Goal: Task Accomplishment & Management: Use online tool/utility

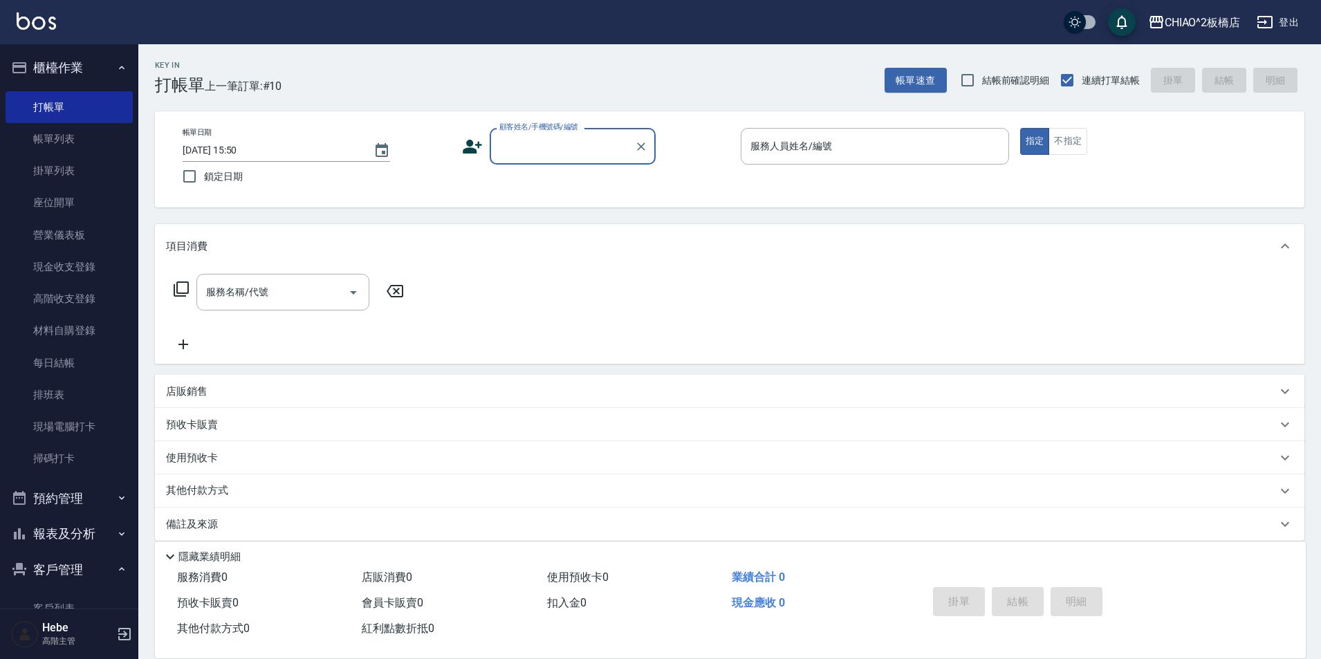
type input "f"
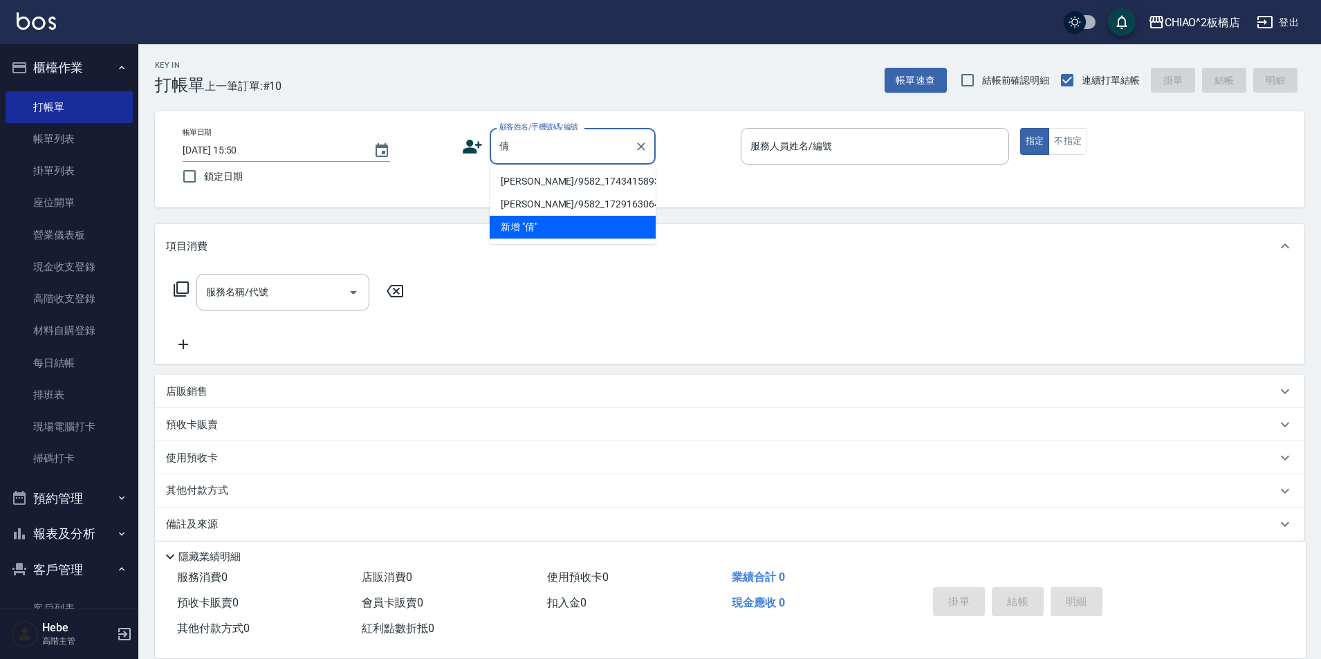
click at [531, 178] on li "[PERSON_NAME]/9582_1743415893/null" at bounding box center [573, 181] width 166 height 23
type input "[PERSON_NAME]/9582_1743415893/null"
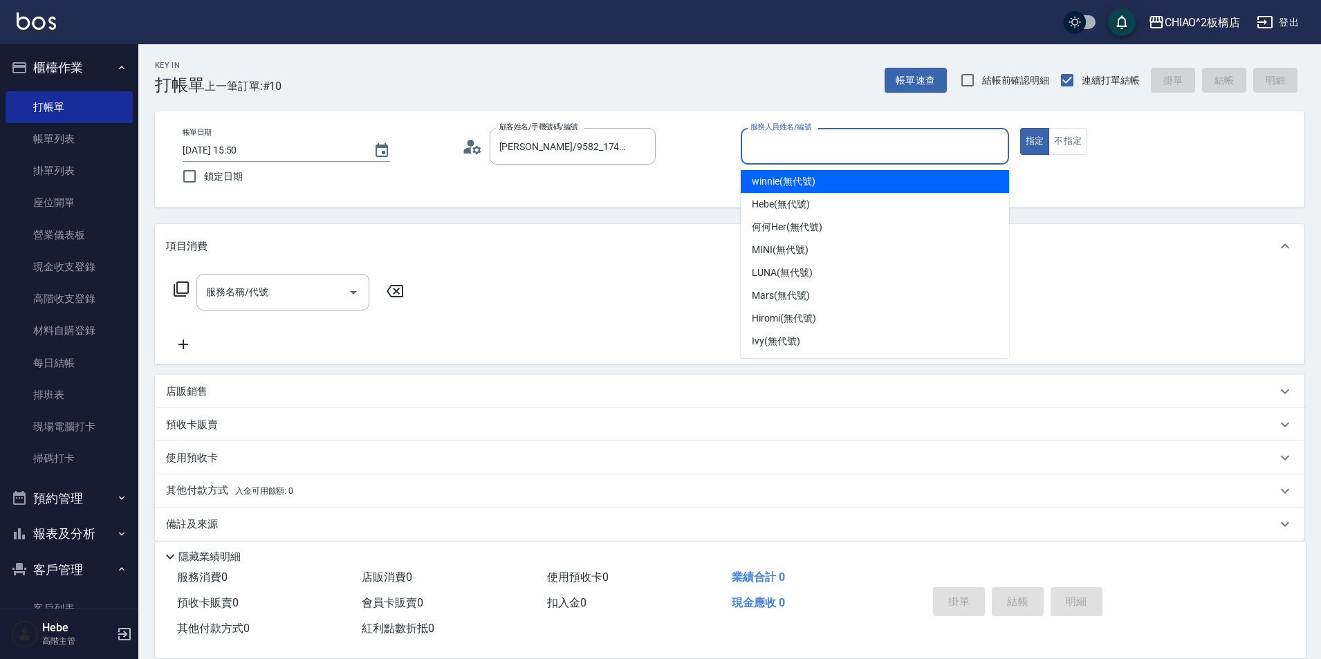
click at [791, 158] on input "服務人員姓名/編號" at bounding box center [875, 146] width 256 height 24
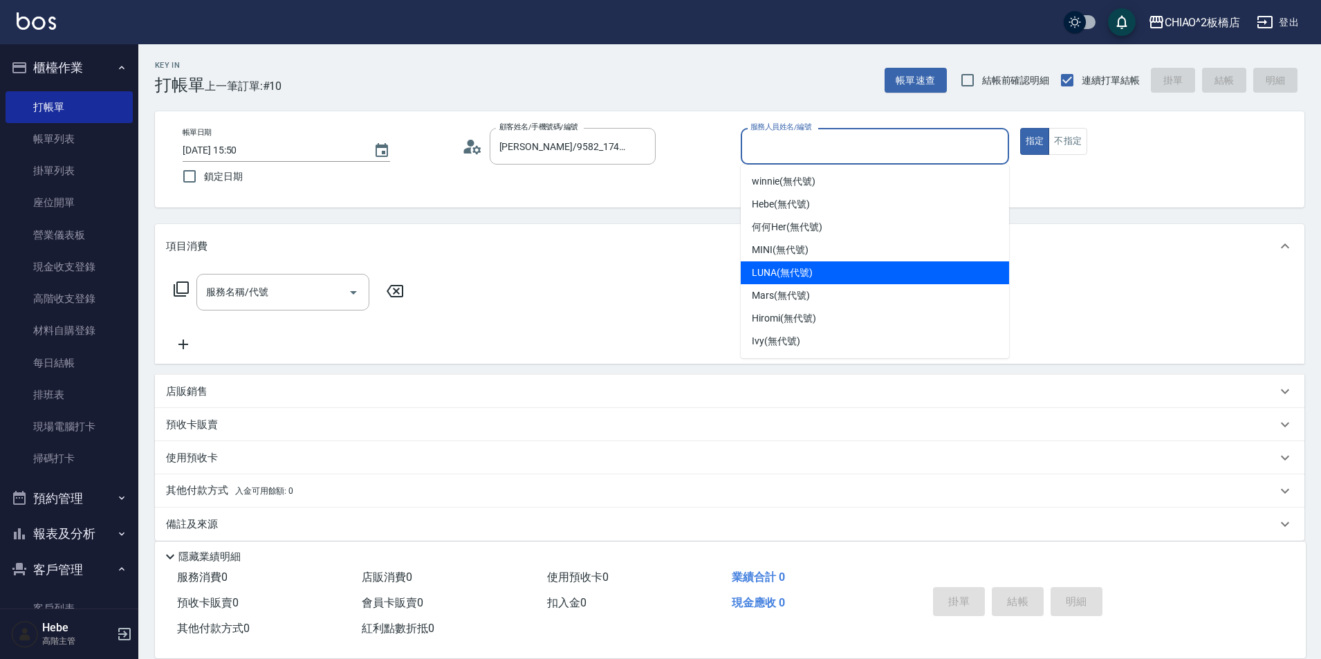
click at [789, 282] on div "LUNA (無代號)" at bounding box center [875, 273] width 268 height 23
type input "LUNA(無代號)"
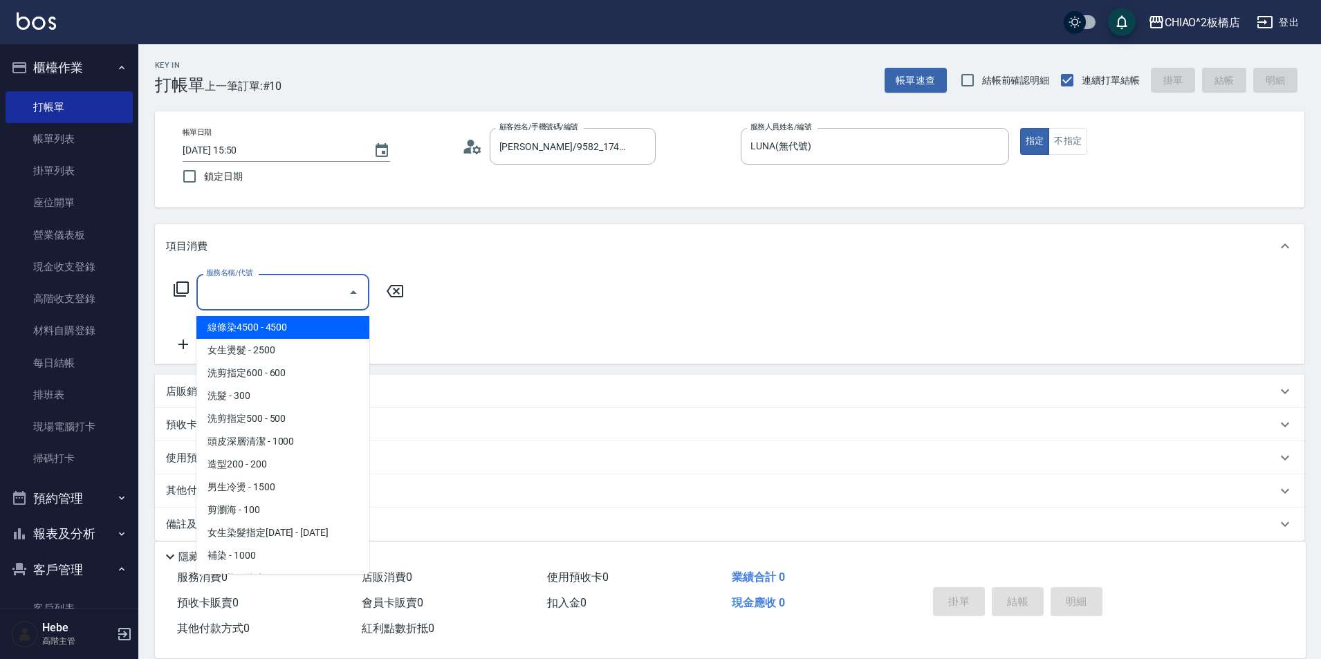
click at [323, 291] on input "服務名稱/代號" at bounding box center [273, 292] width 140 height 24
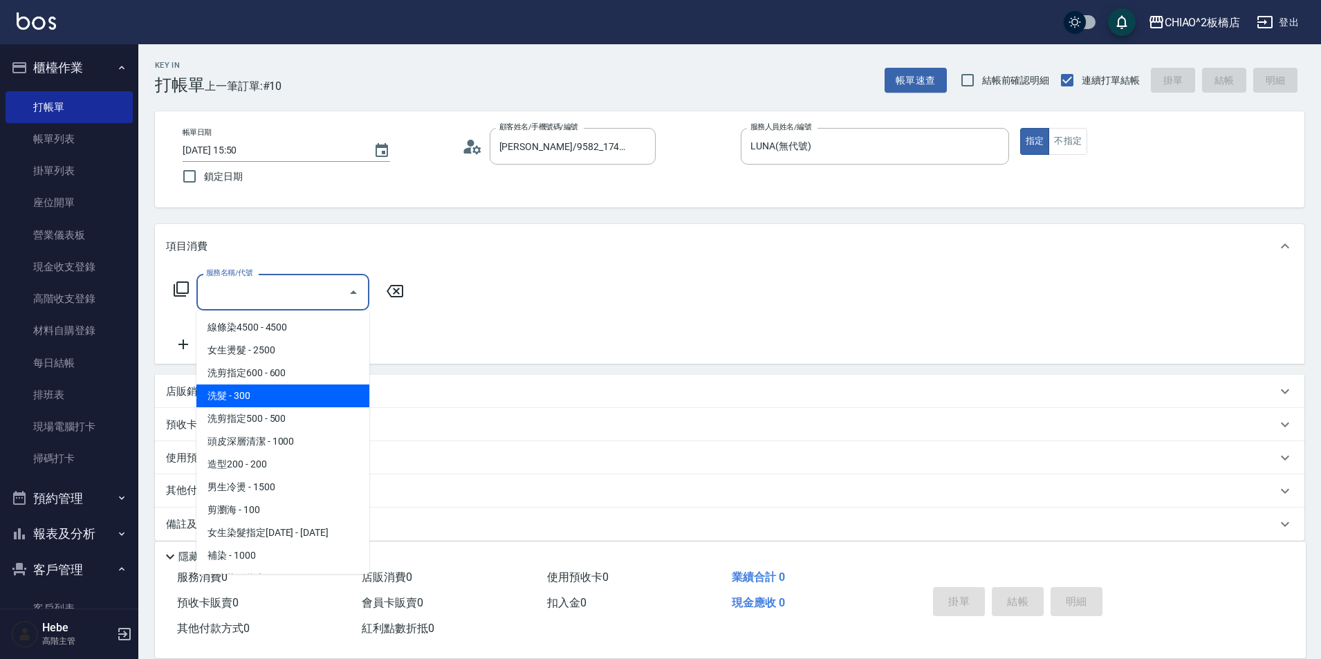
drag, startPoint x: 289, startPoint y: 358, endPoint x: 291, endPoint y: 398, distance: 40.2
click at [291, 398] on ul "線條染4500 - 4500 女生燙髮 - 2500 洗剪指定600 - 600 洗髮 - 300 洗剪指定500 - 500 頭皮深層清潔 - 1000 造…" at bounding box center [282, 443] width 173 height 264
click at [291, 398] on span "洗髮 - 300" at bounding box center [282, 396] width 173 height 23
type input "洗髮(96679)"
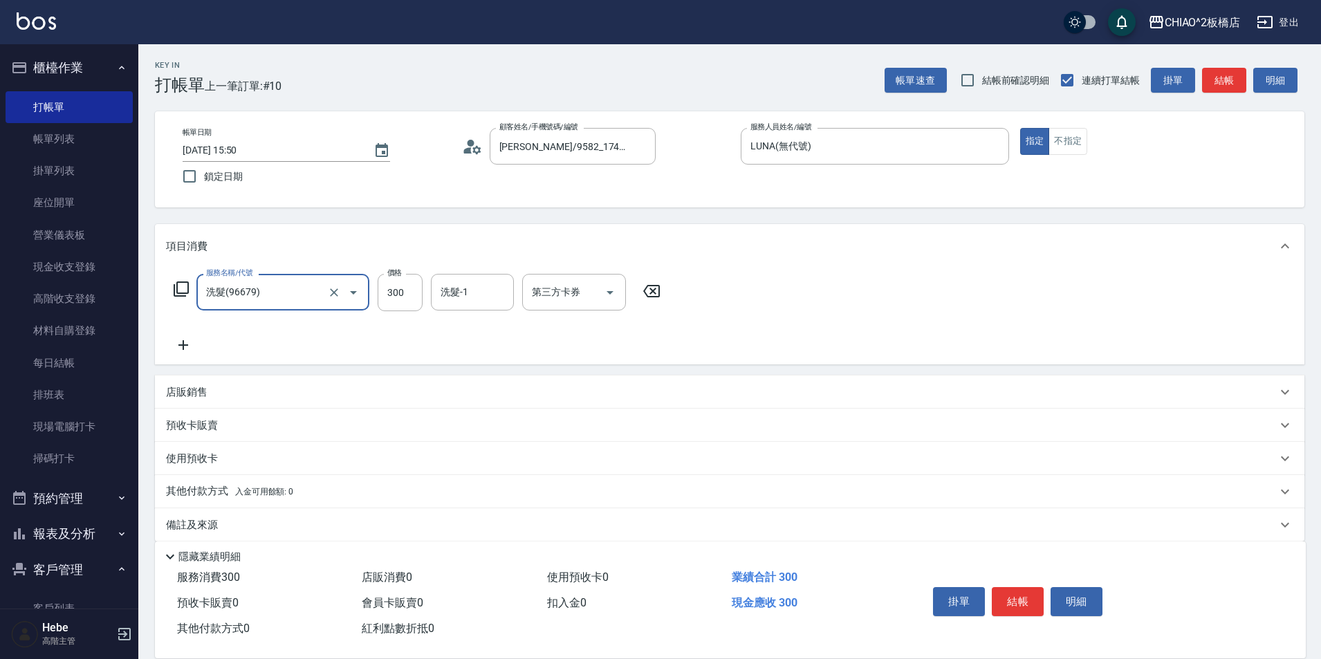
click at [179, 340] on icon at bounding box center [183, 345] width 35 height 17
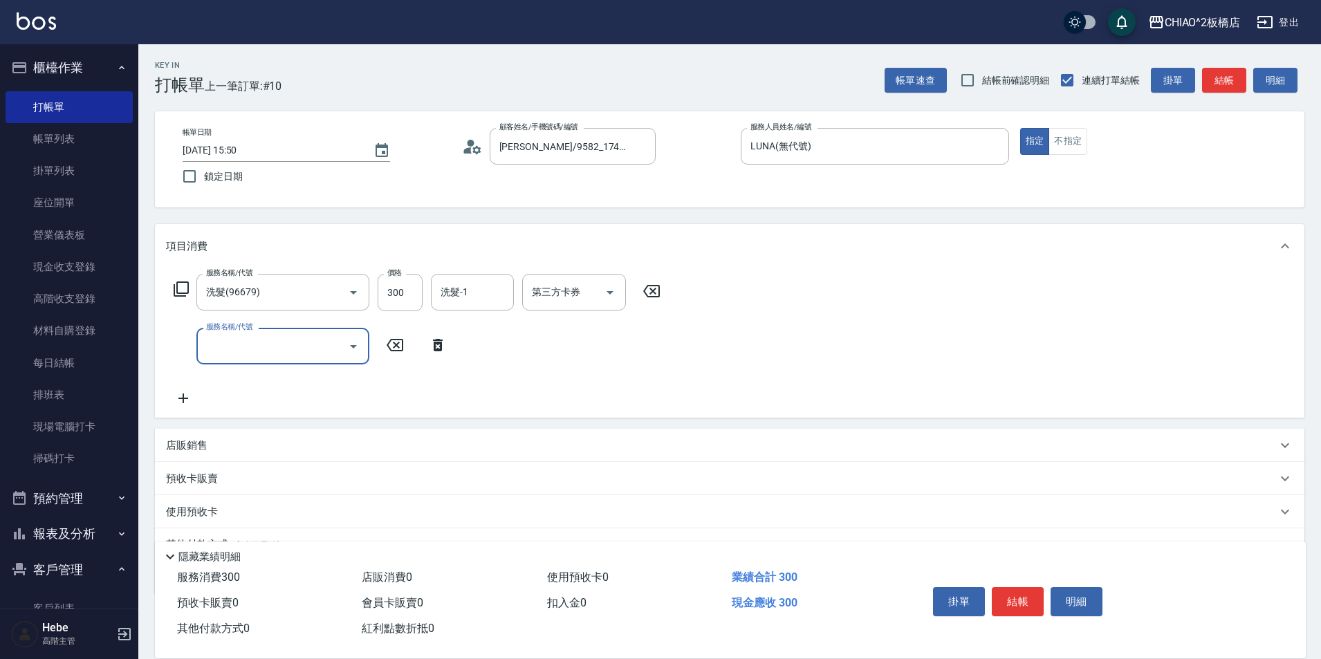
click at [240, 353] on input "服務名稱/代號" at bounding box center [273, 346] width 140 height 24
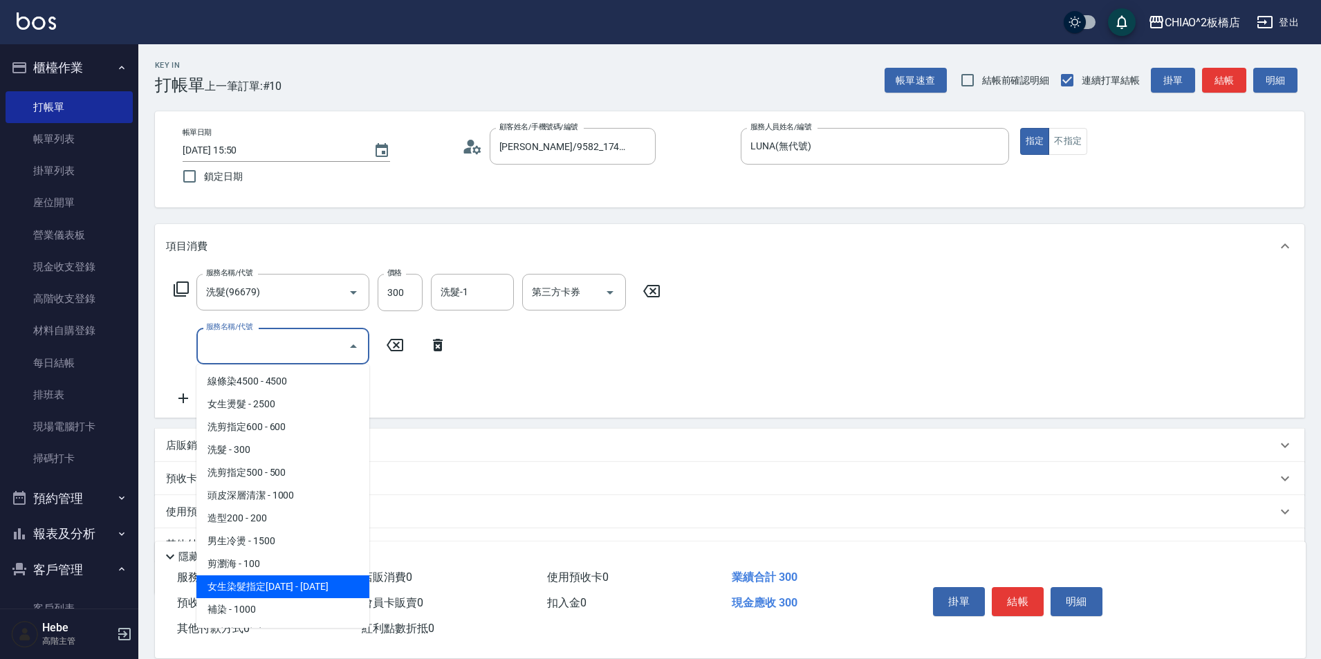
click at [275, 583] on span "女生染髮指定[DATE] - [DATE]" at bounding box center [282, 587] width 173 height 23
type input "女生染髮指定2000(96698)"
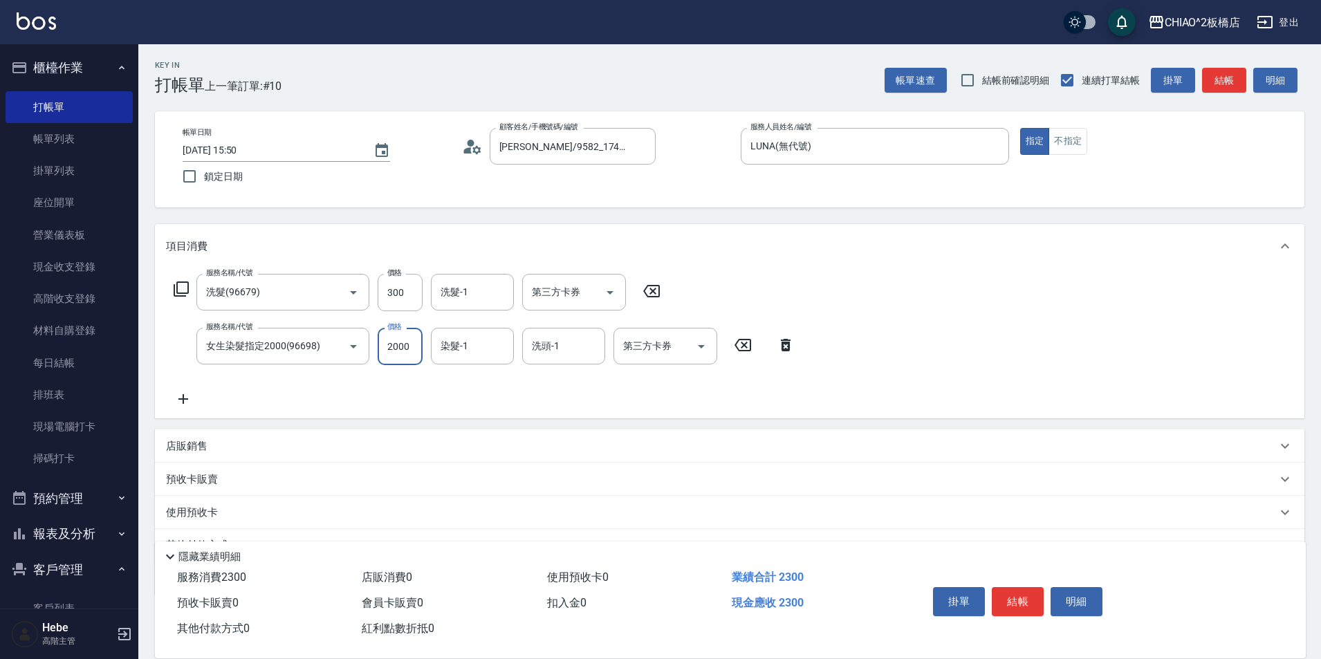
click at [398, 352] on input "2000" at bounding box center [400, 346] width 45 height 37
type input "2500"
click at [179, 399] on icon at bounding box center [183, 399] width 10 height 10
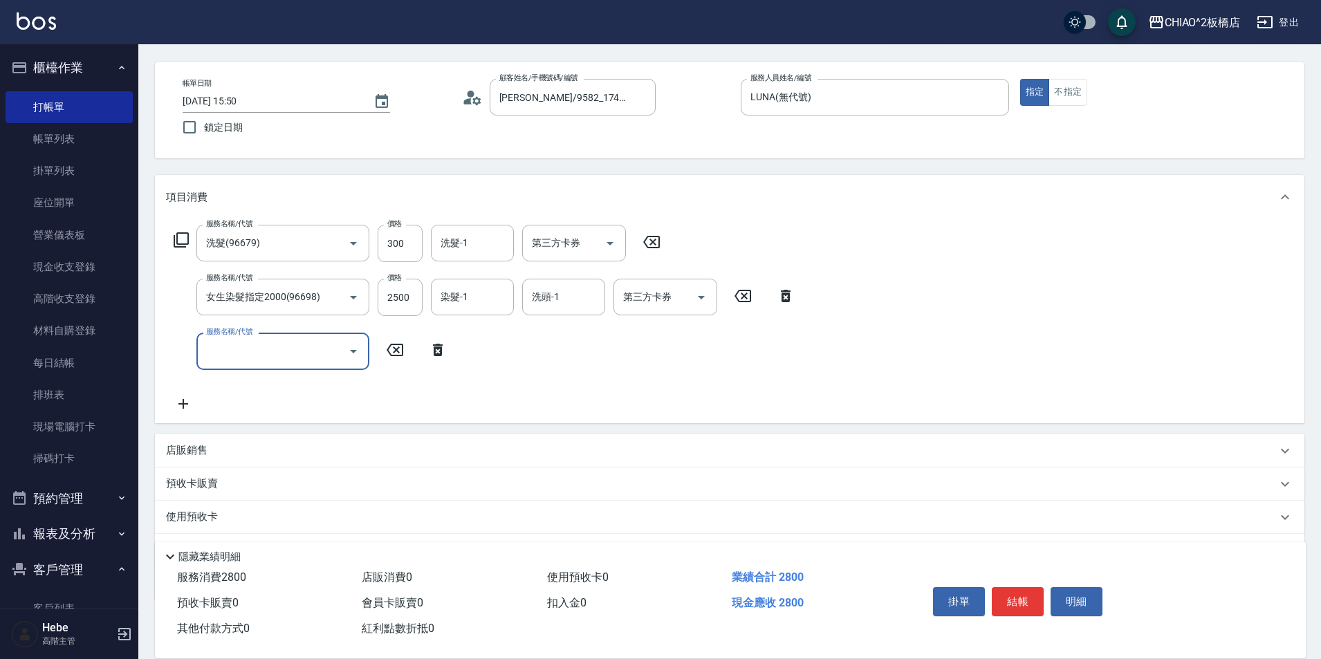
scroll to position [69, 0]
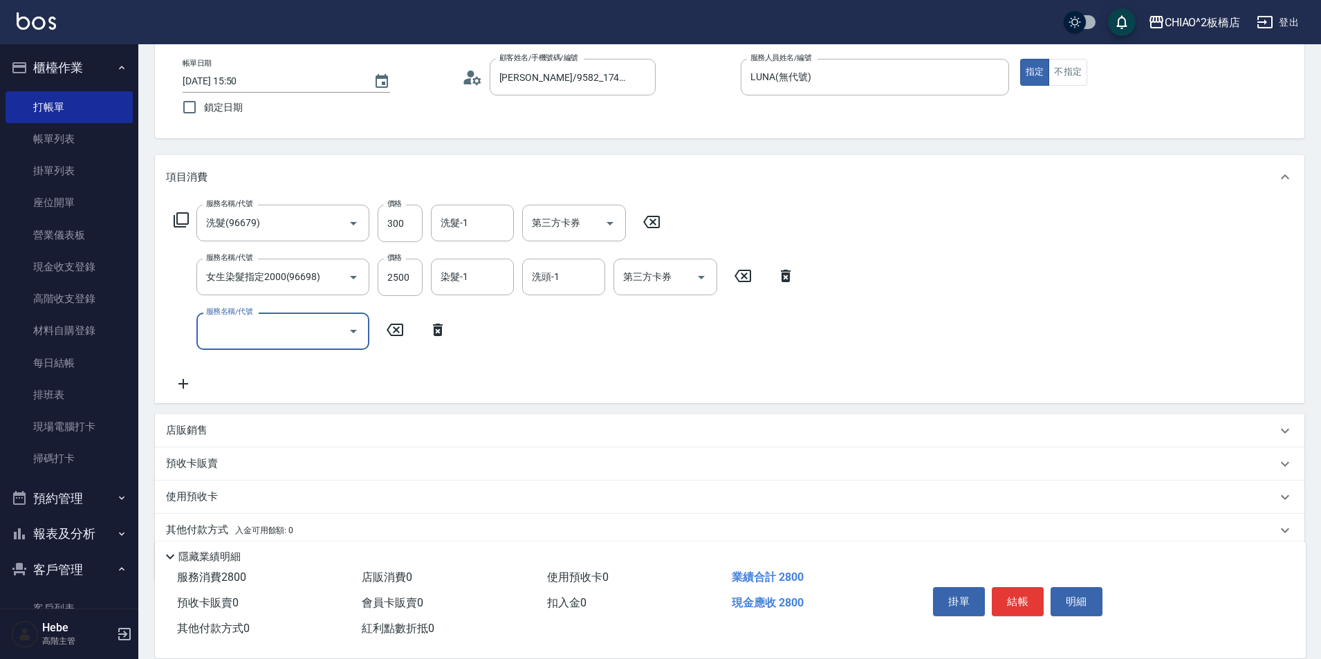
click at [233, 339] on input "服務名稱/代號" at bounding box center [273, 331] width 140 height 24
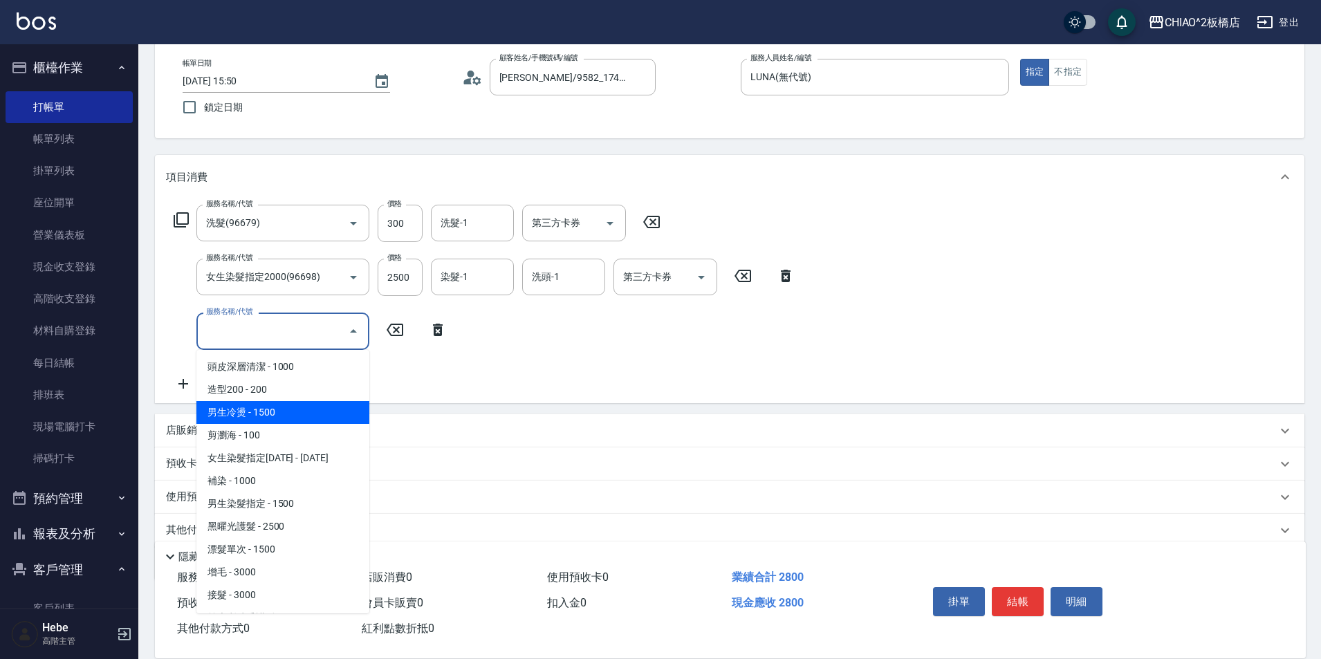
scroll to position [138, 0]
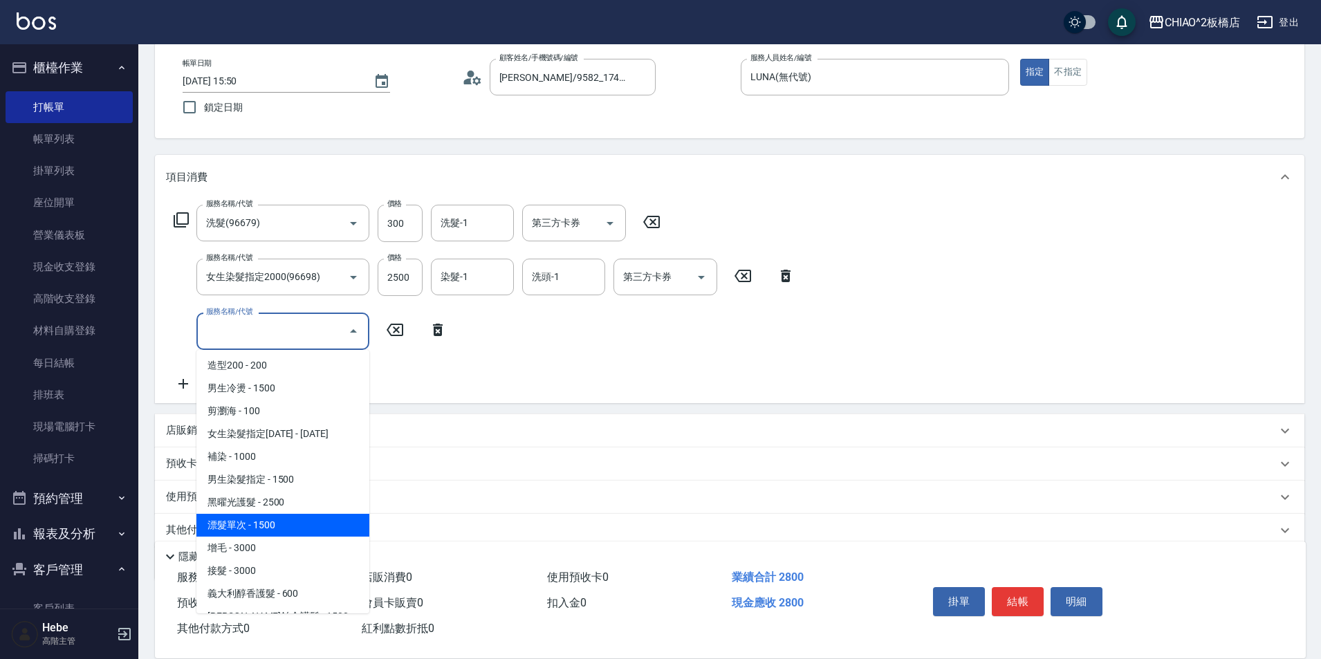
click at [257, 519] on span "漂髮單次 - 1500" at bounding box center [282, 525] width 173 height 23
type input "漂髮單次(96707)"
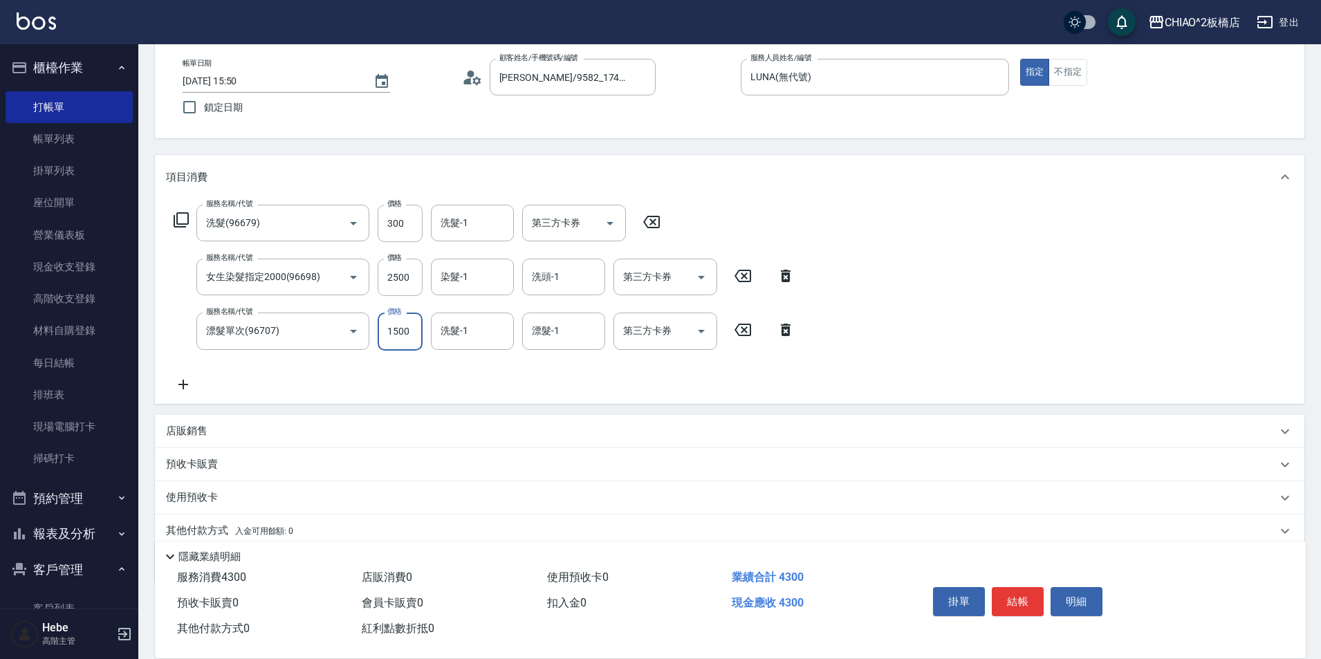
click at [399, 338] on input "1500" at bounding box center [400, 331] width 45 height 37
type input "2000"
click at [181, 382] on icon at bounding box center [183, 384] width 35 height 17
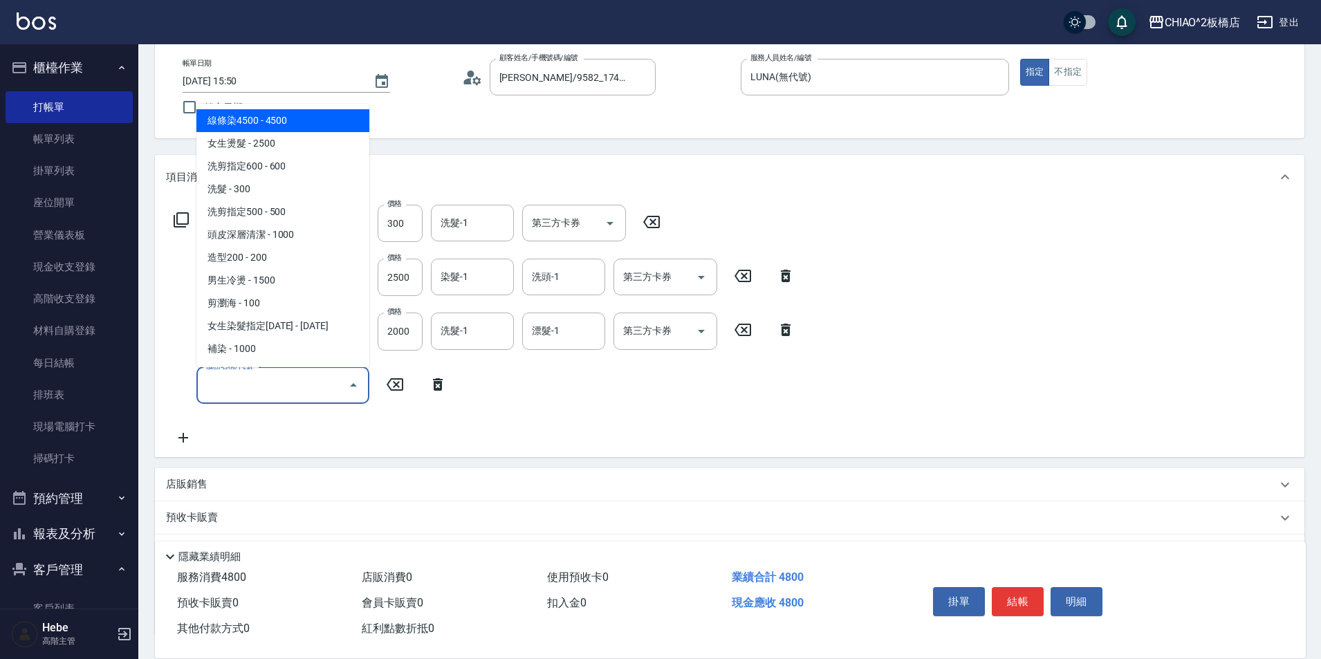
click at [244, 389] on input "服務名稱/代號" at bounding box center [273, 386] width 140 height 24
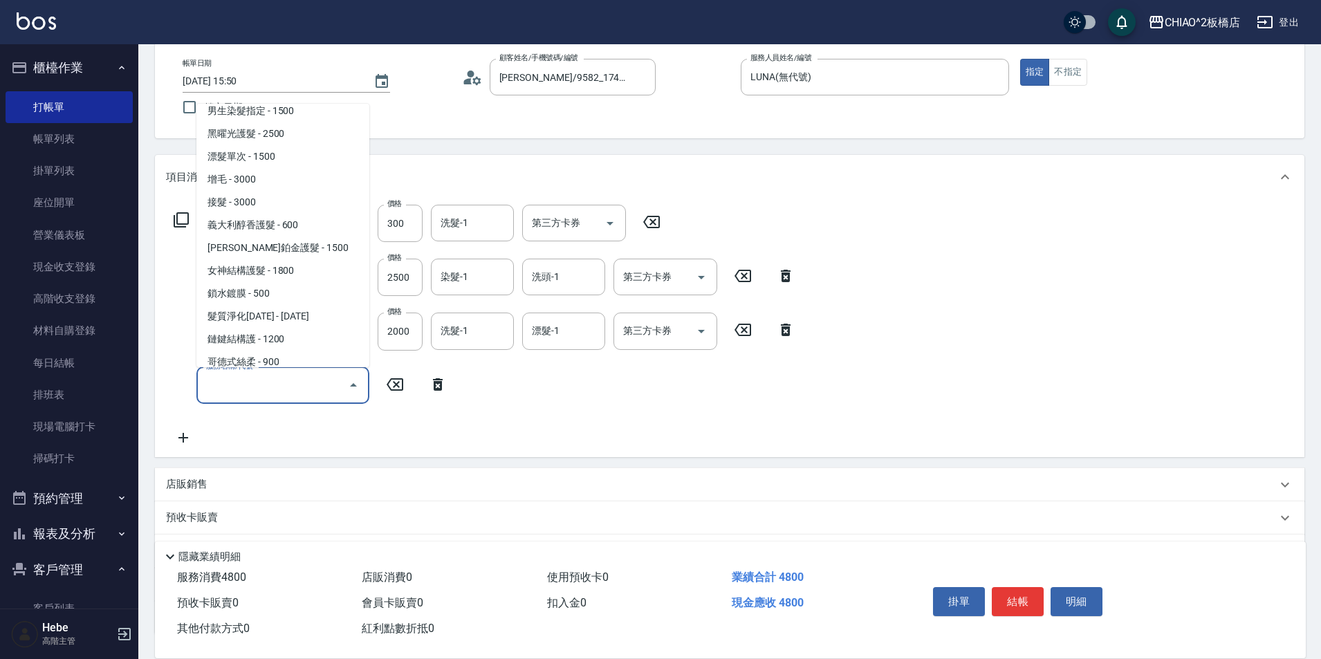
scroll to position [273, 0]
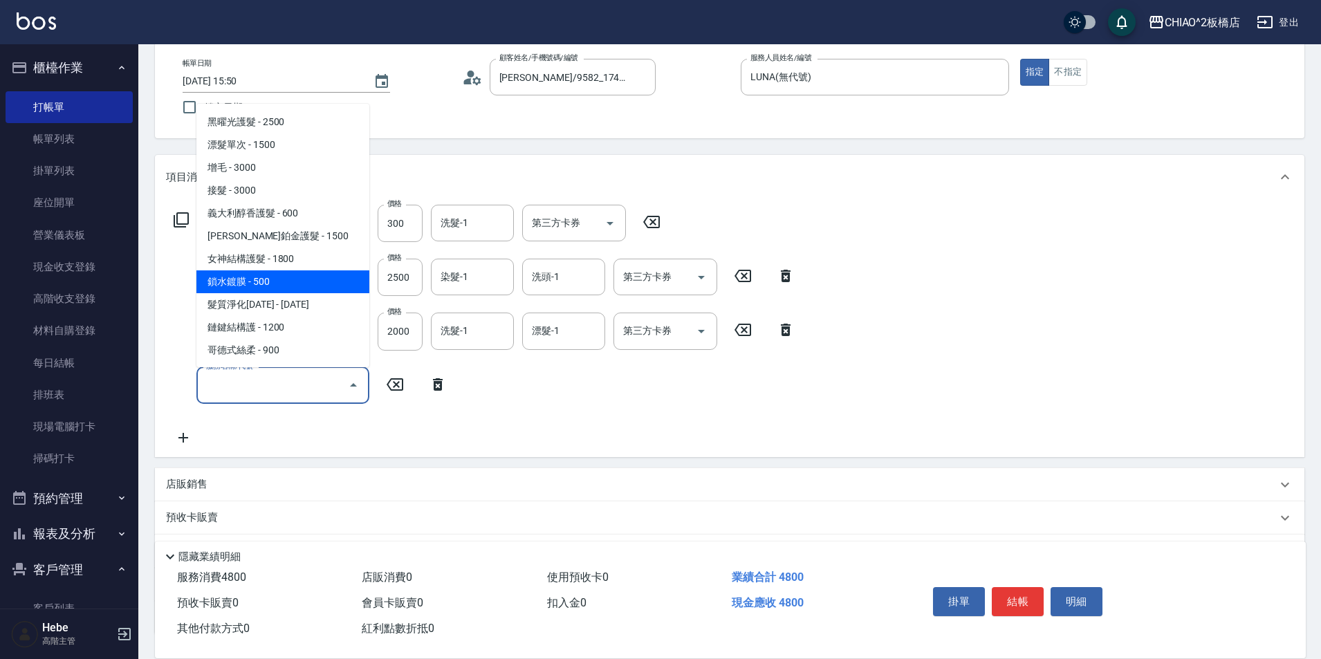
click at [255, 280] on span "鎖水鍍膜 - 500" at bounding box center [282, 282] width 173 height 23
type input "鎖水鍍膜(126206)"
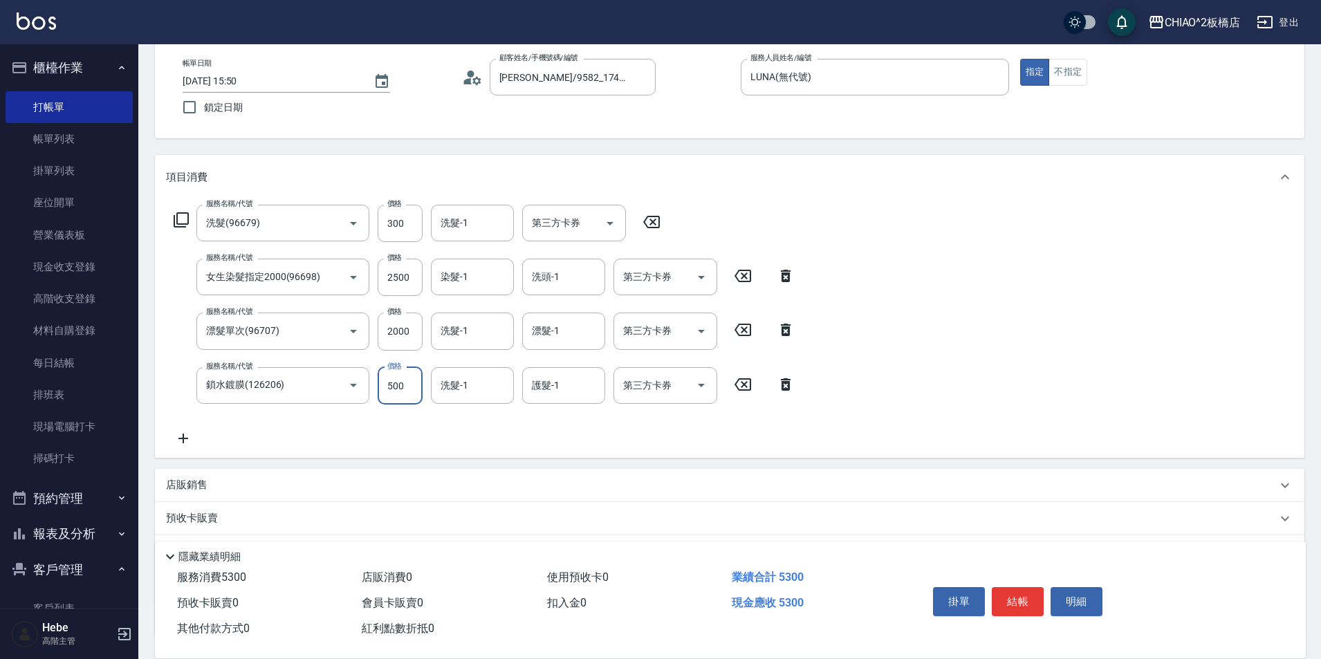
click at [398, 394] on input "500" at bounding box center [400, 385] width 45 height 37
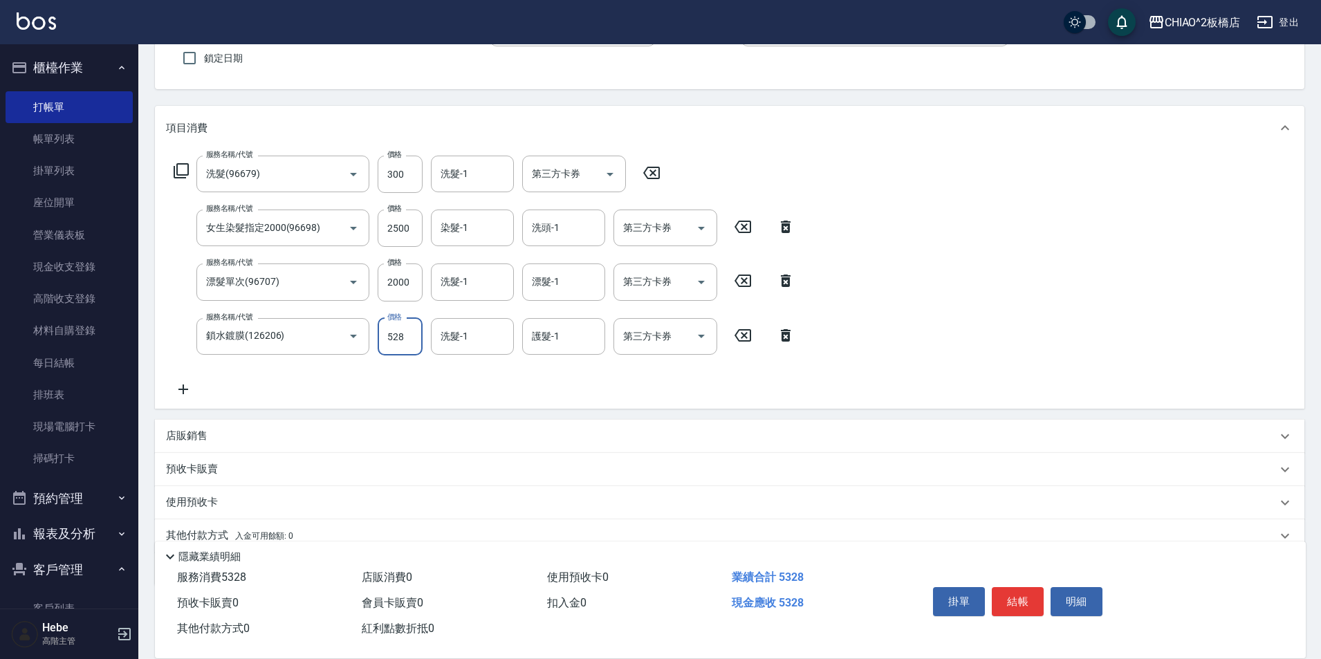
scroll to position [178, 0]
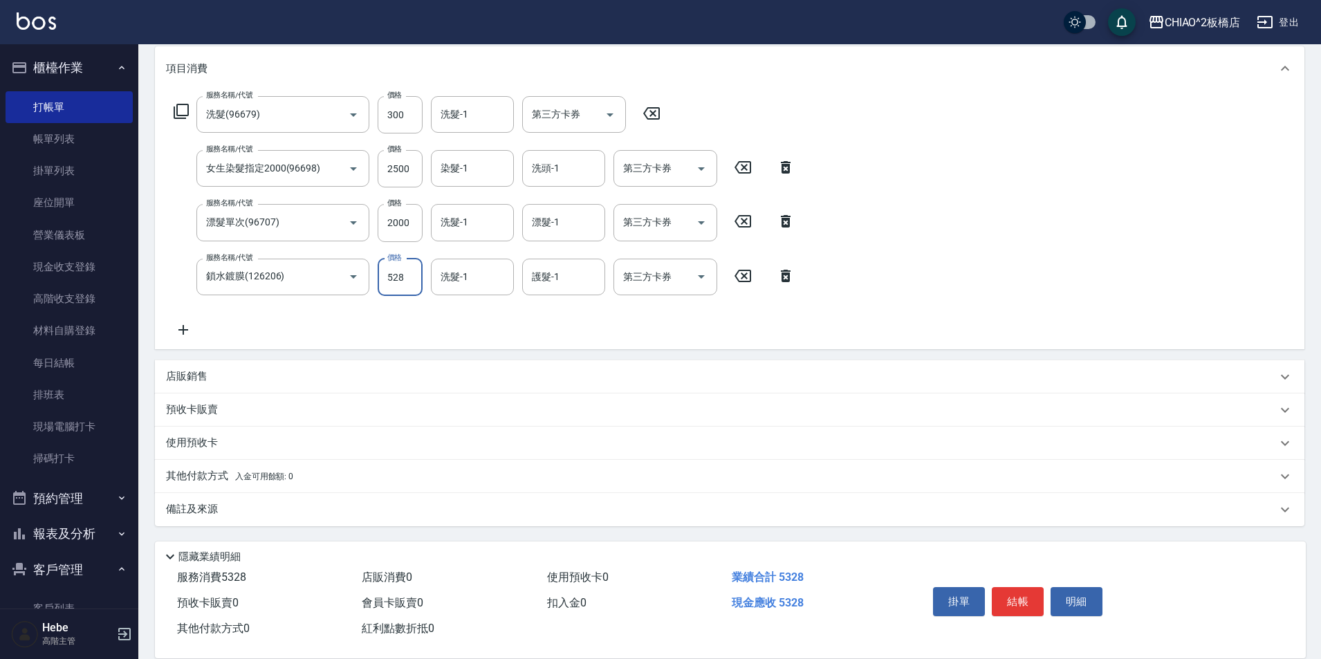
type input "528"
click at [189, 471] on p "其他付款方式 入金可用餘額: 0" at bounding box center [229, 476] width 127 height 15
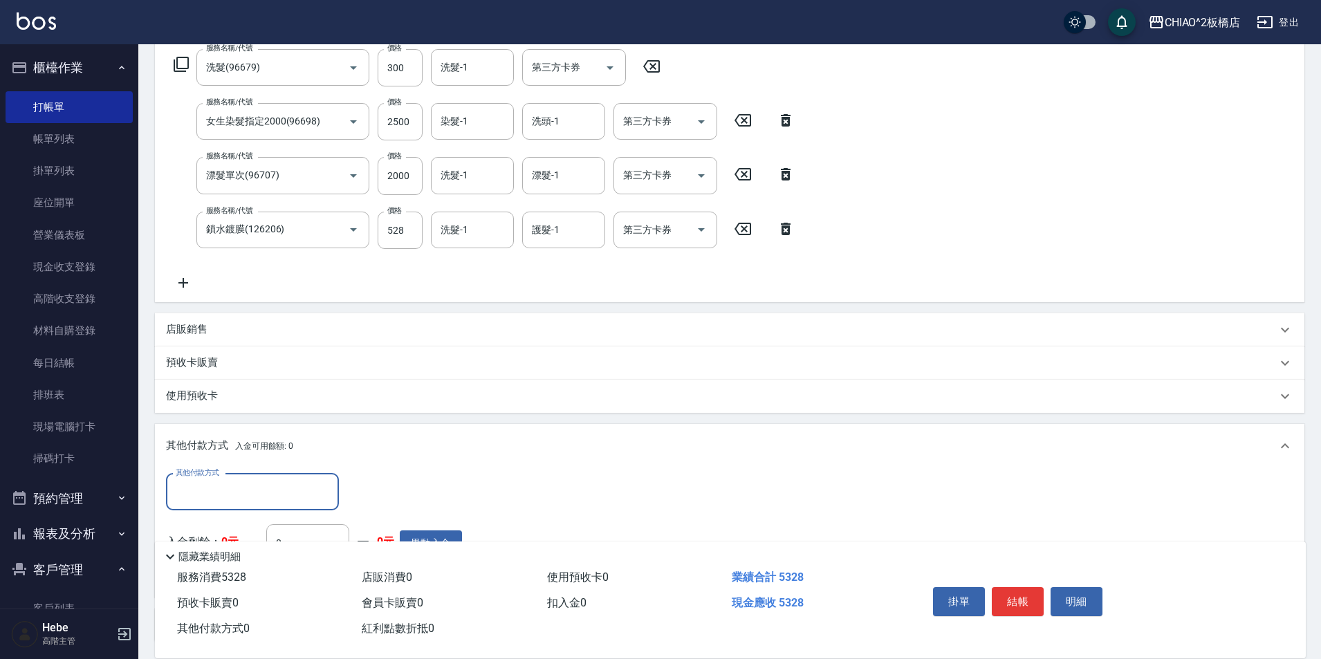
scroll to position [295, 0]
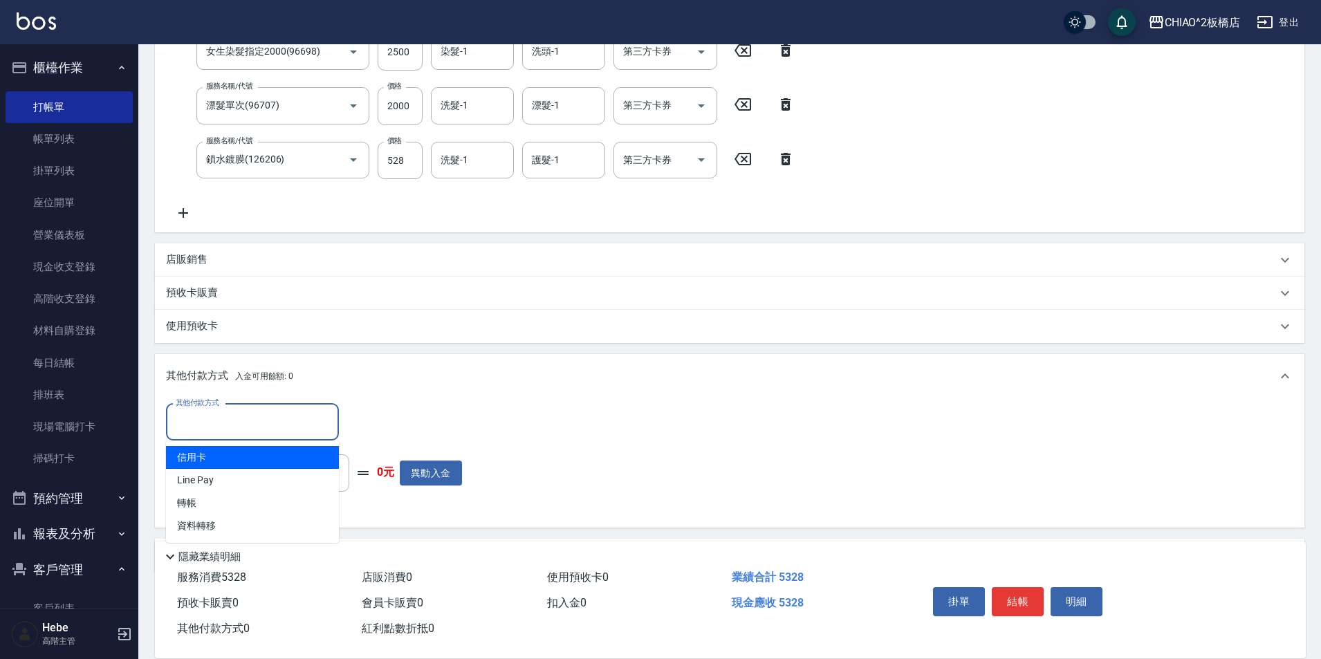
click at [204, 423] on input "其他付款方式" at bounding box center [252, 422] width 161 height 24
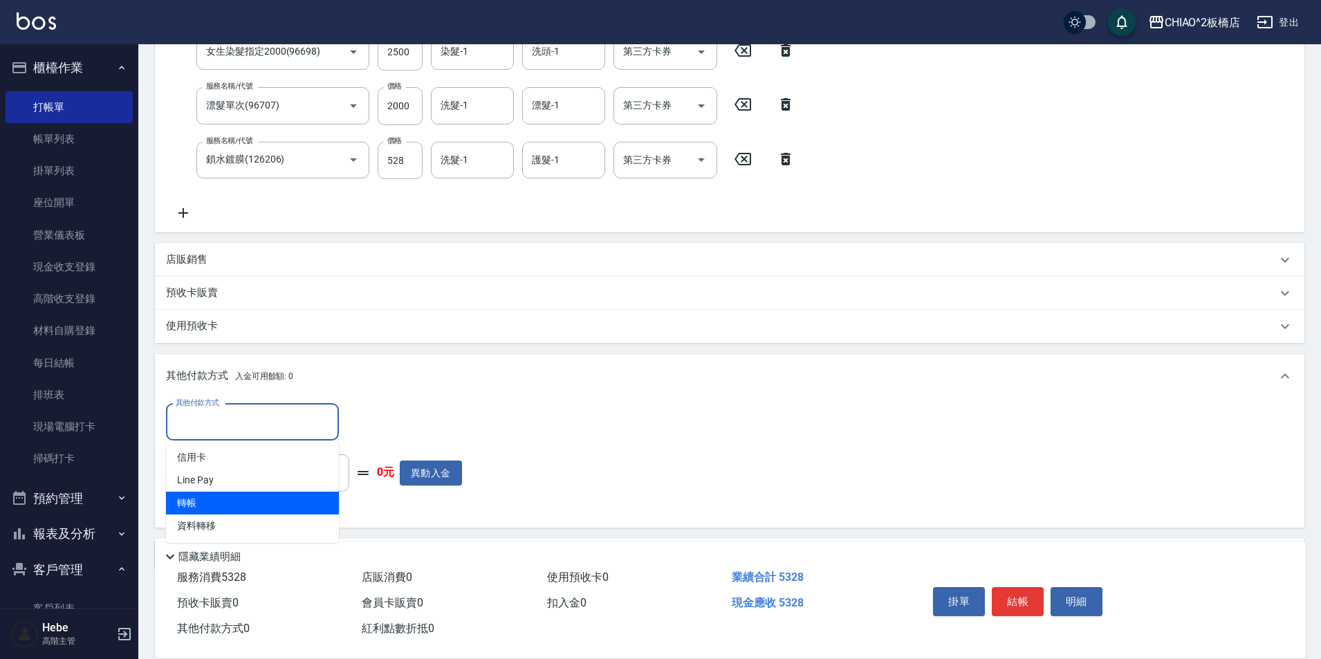
click at [201, 509] on span "轉帳" at bounding box center [252, 503] width 173 height 23
type input "轉帳"
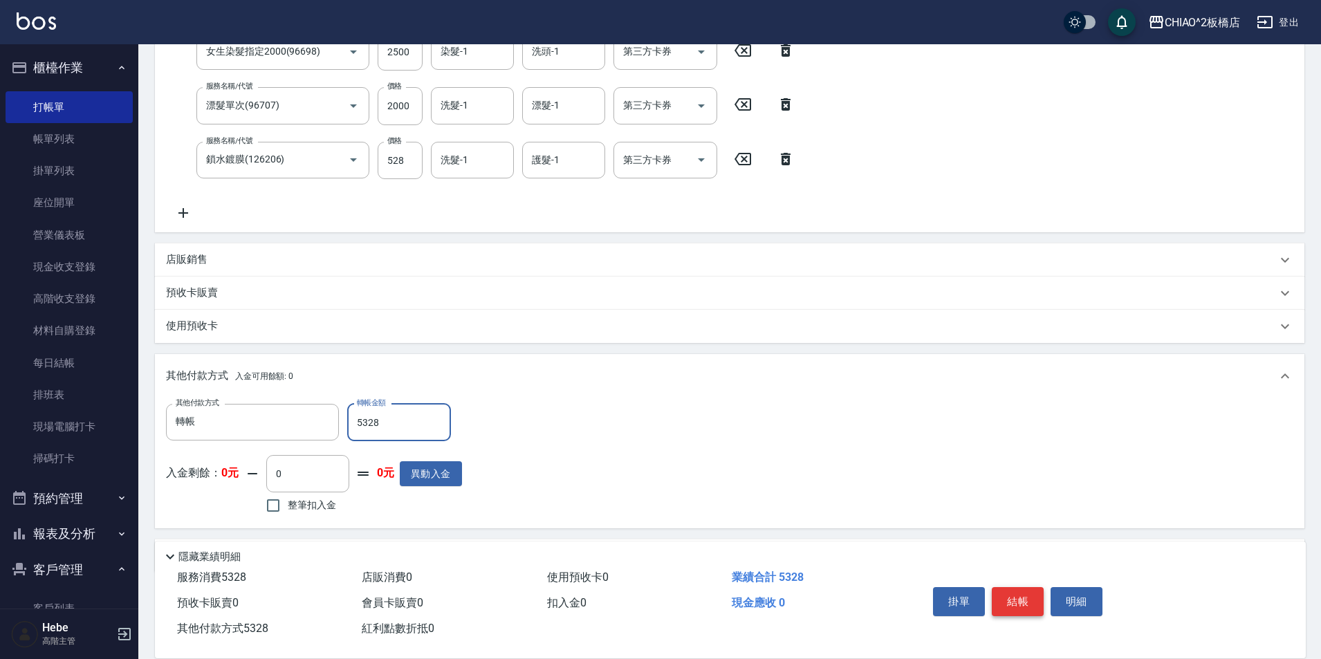
type input "5328"
click at [1029, 590] on button "結帳" at bounding box center [1018, 601] width 52 height 29
type input "[DATE] 16:37"
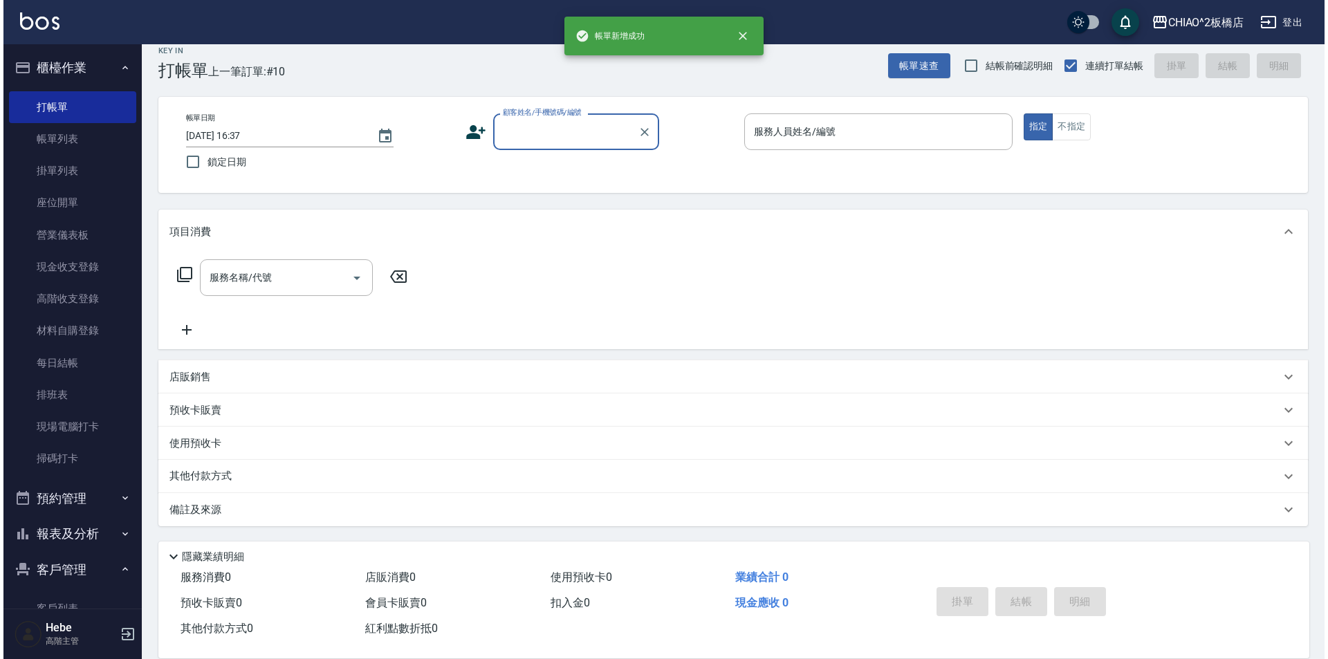
scroll to position [0, 0]
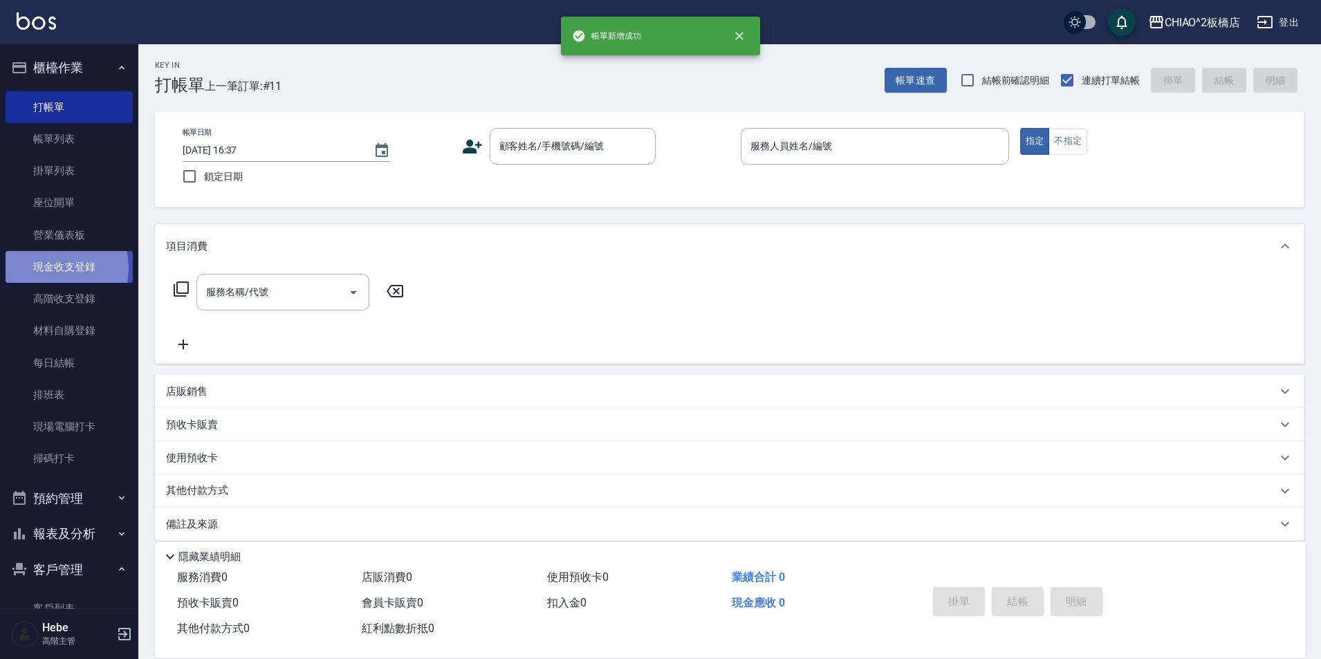
click at [58, 268] on link "現金收支登錄" at bounding box center [69, 267] width 127 height 32
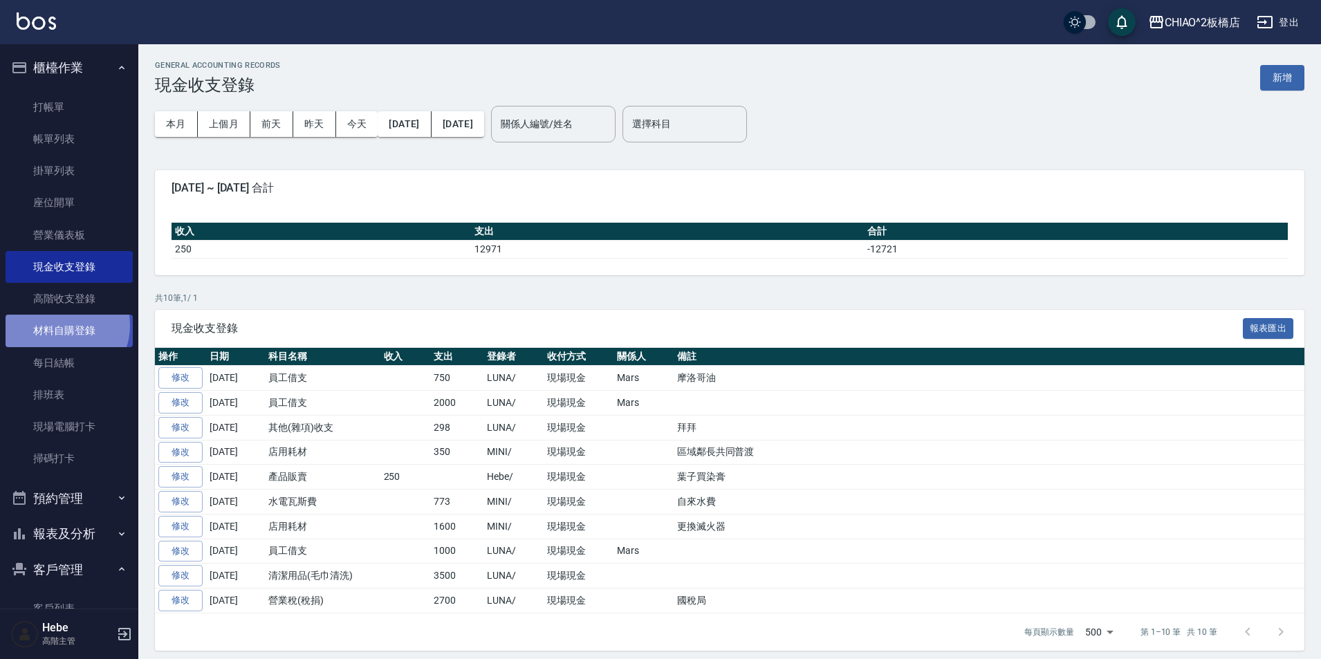
click at [63, 325] on link "材料自購登錄" at bounding box center [69, 331] width 127 height 32
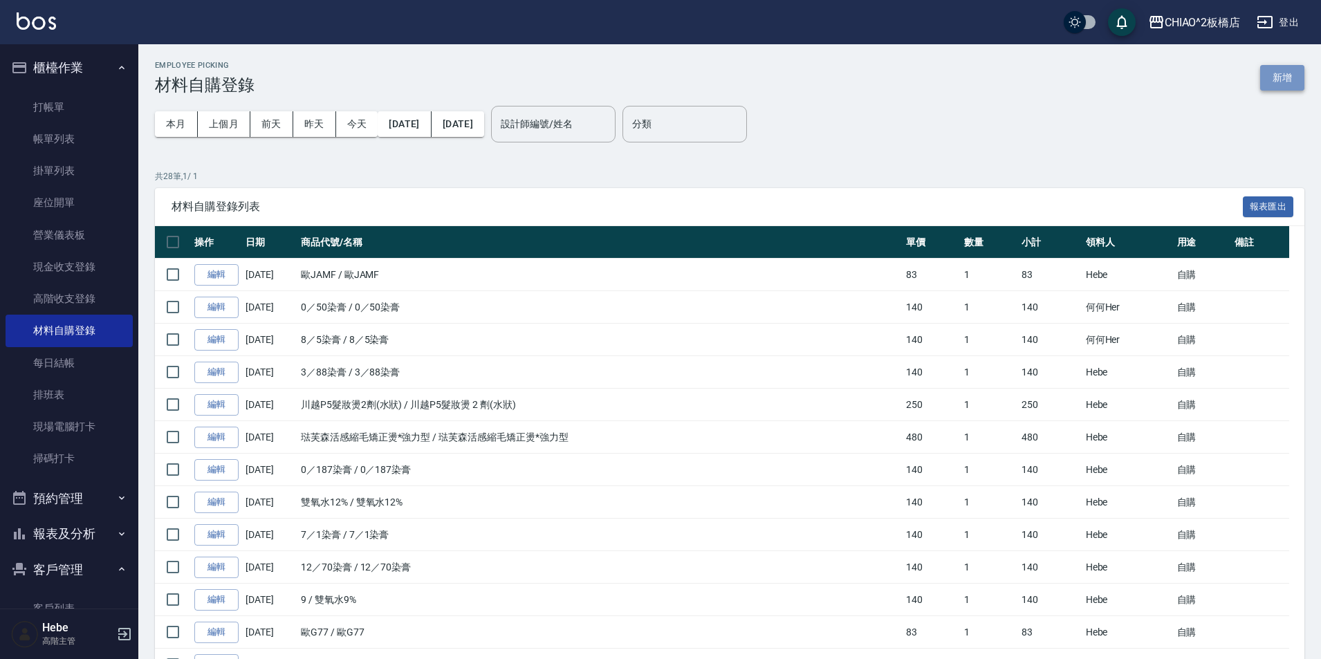
click at [1273, 74] on button "新增" at bounding box center [1283, 78] width 44 height 26
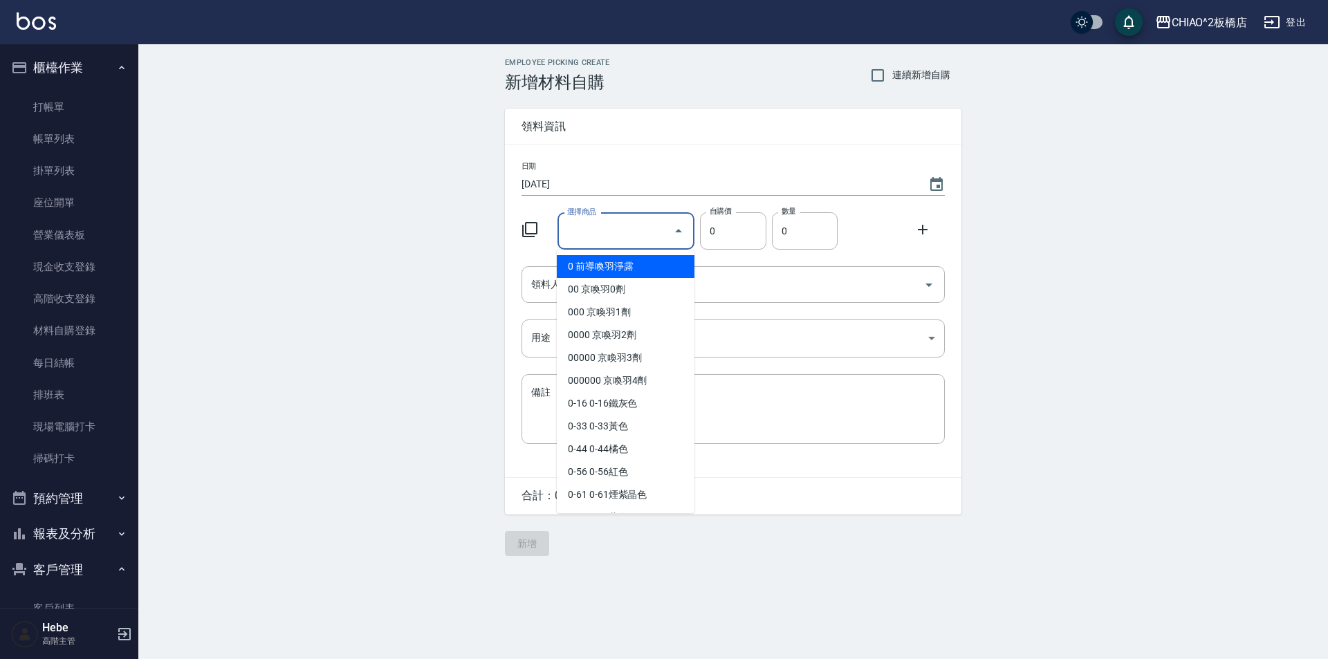
click at [595, 228] on input "選擇商品" at bounding box center [616, 231] width 104 height 24
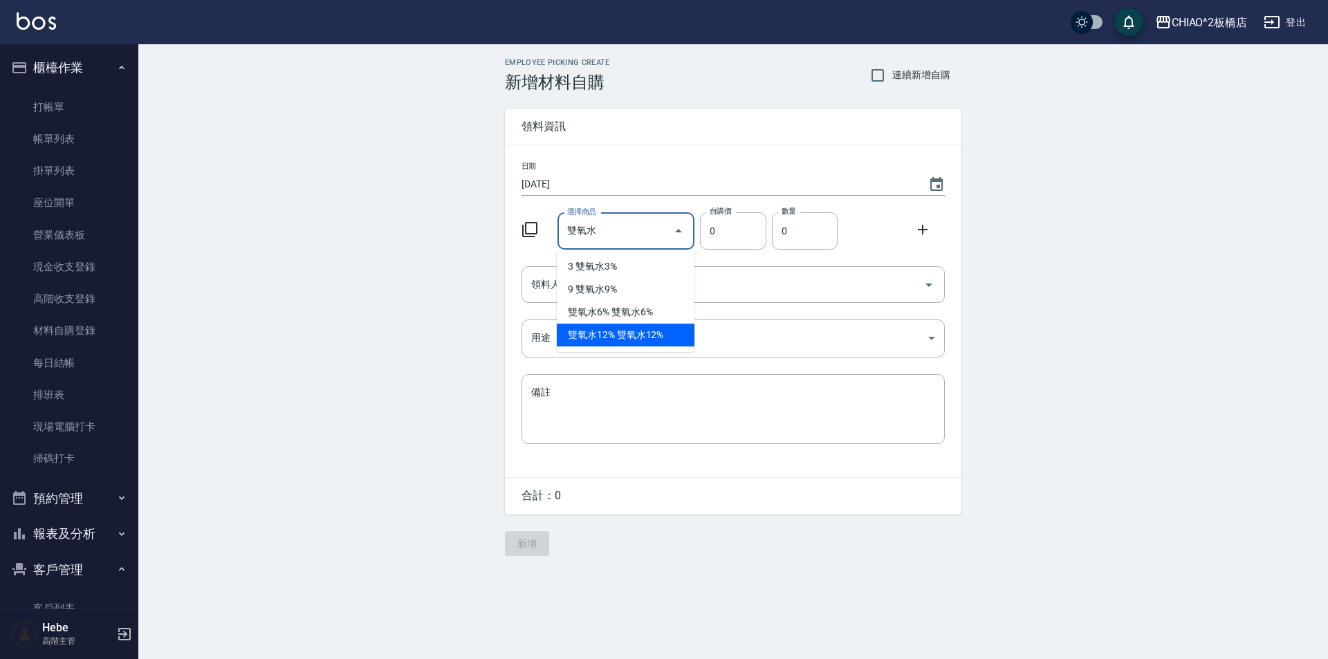
type input "雙氧水6%"
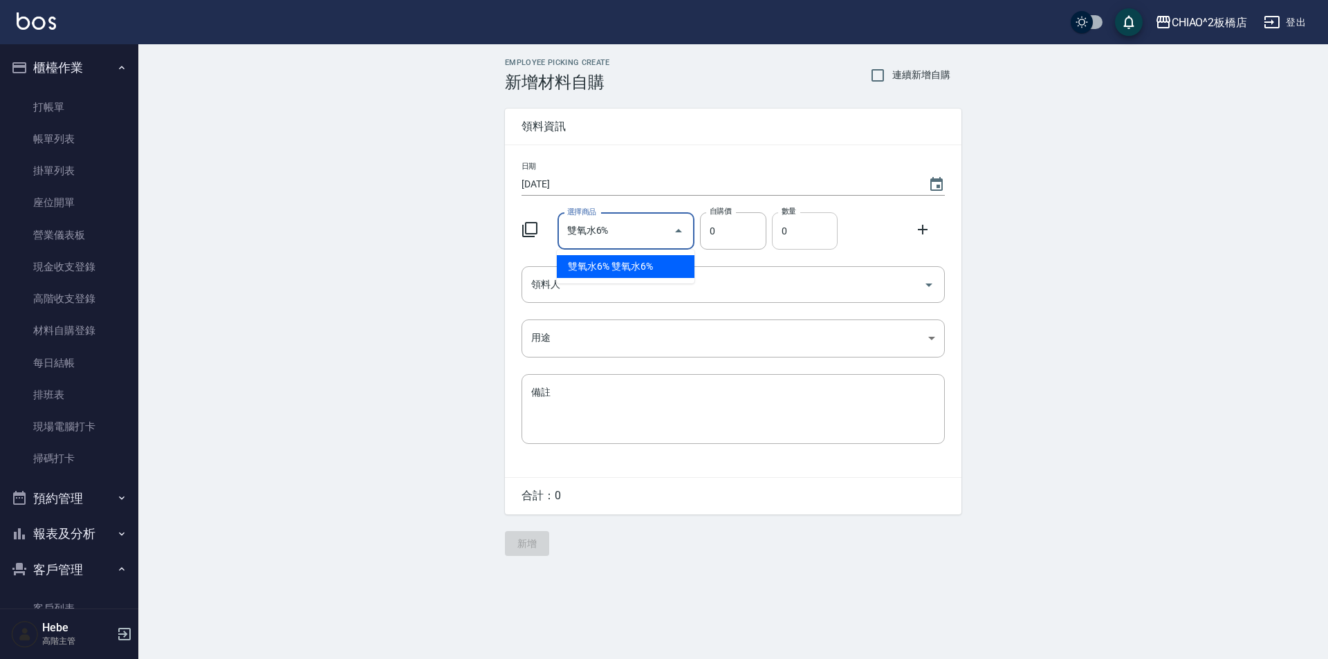
drag, startPoint x: 639, startPoint y: 264, endPoint x: 778, endPoint y: 235, distance: 142.7
click at [642, 263] on li "雙氧水6% 雙氧水6%" at bounding box center [626, 266] width 138 height 23
type input "140"
type input "1"
click at [924, 228] on icon at bounding box center [923, 229] width 17 height 17
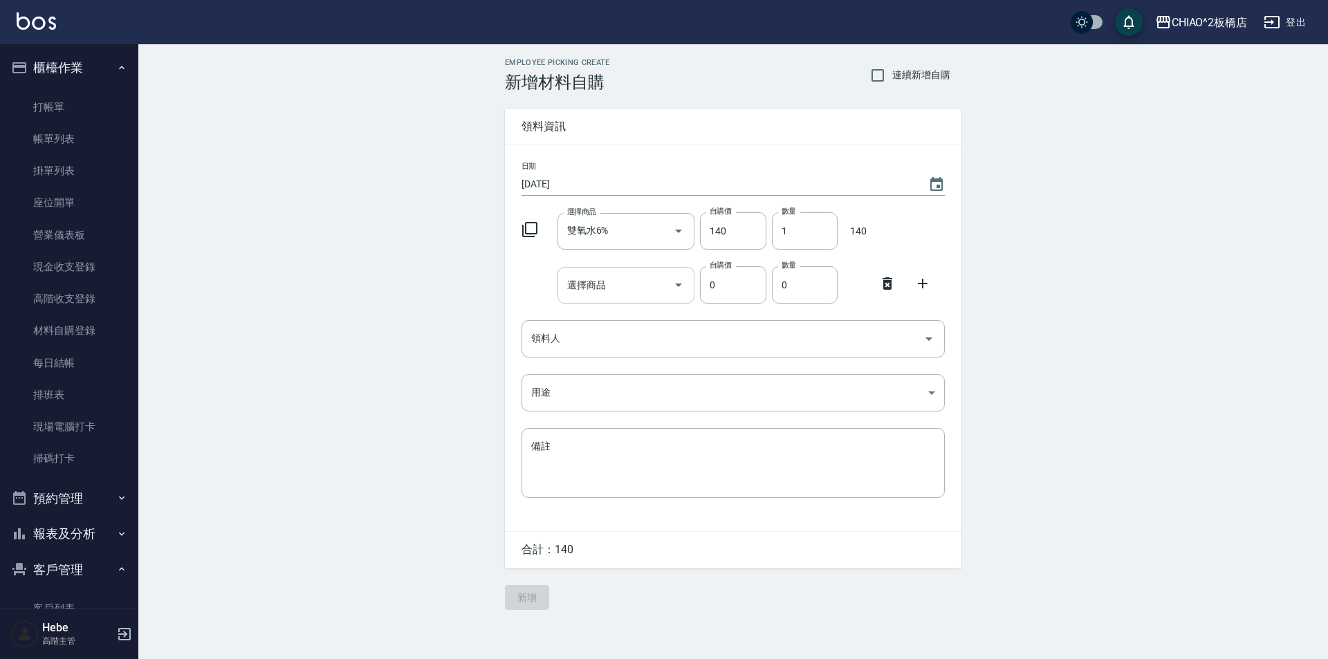
click at [601, 288] on input "選擇商品" at bounding box center [616, 285] width 104 height 24
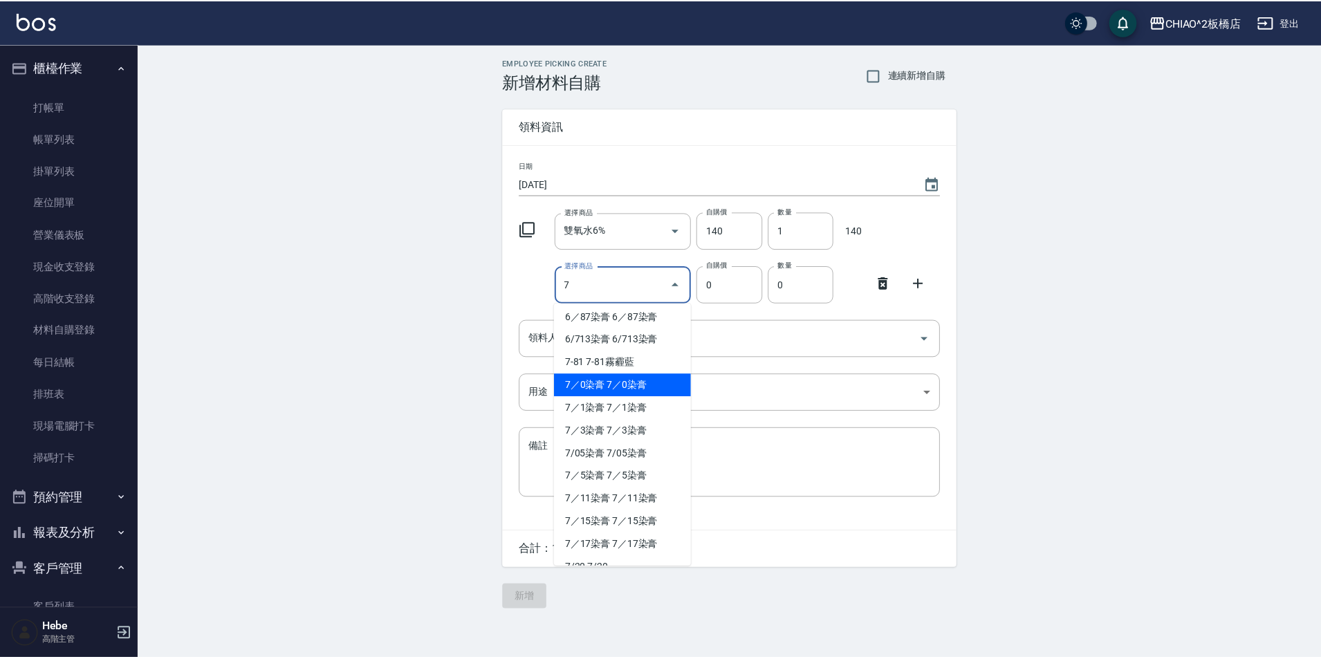
scroll to position [415, 0]
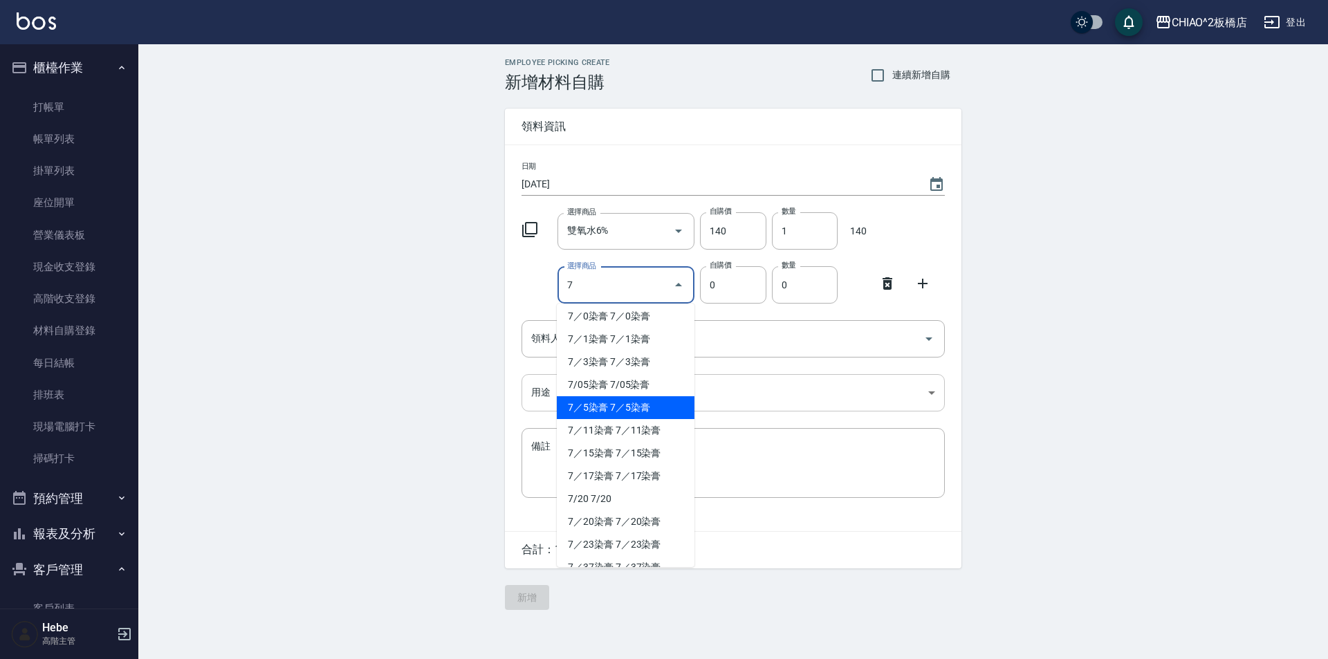
drag, startPoint x: 578, startPoint y: 415, endPoint x: 580, endPoint y: 405, distance: 10.7
click at [578, 415] on li "7／5染膏 7／5染膏" at bounding box center [626, 407] width 138 height 23
type input "7／5染膏"
type input "140"
type input "1"
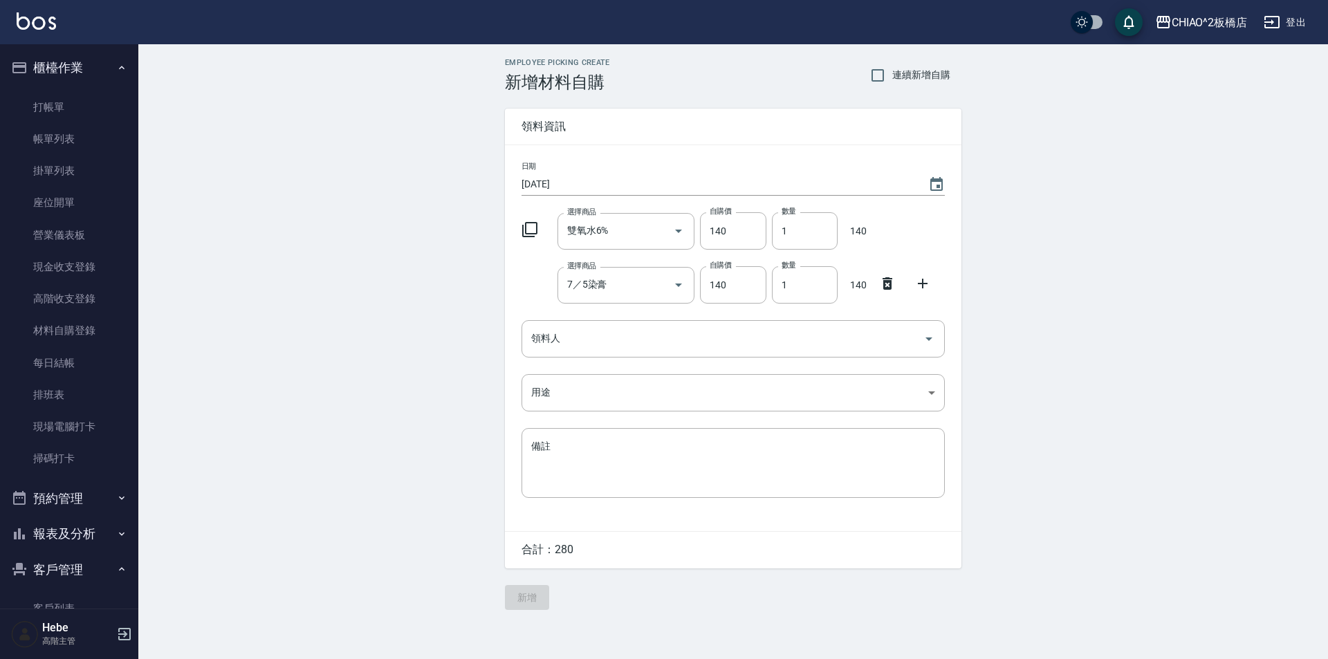
click at [578, 319] on div "日期 [DATE] 選擇商品 雙氧水6% 選擇商品 自購價 140 自購價 數量 1 數量 140 選擇商品 7／5染膏 選擇商品 自購價 140 自購價 數…" at bounding box center [733, 338] width 457 height 386
click at [578, 331] on input "領料人" at bounding box center [723, 339] width 390 height 24
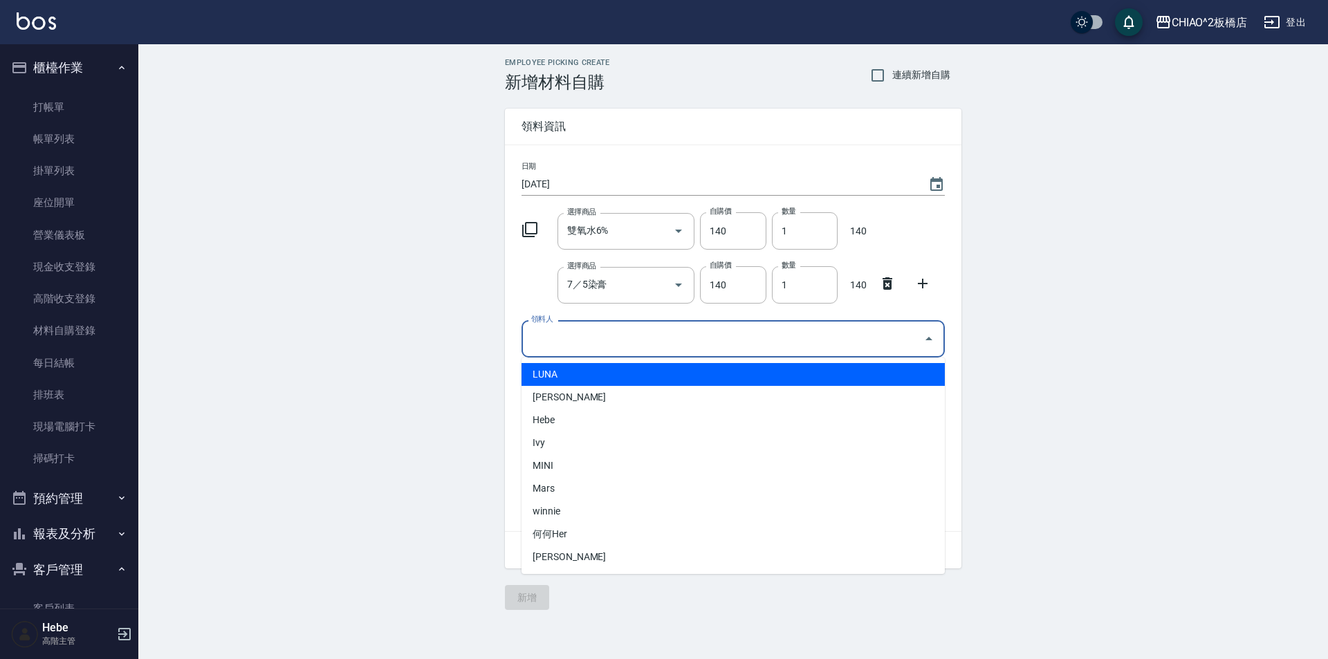
click at [571, 381] on li "LUNA" at bounding box center [733, 374] width 423 height 23
type input "LUNA"
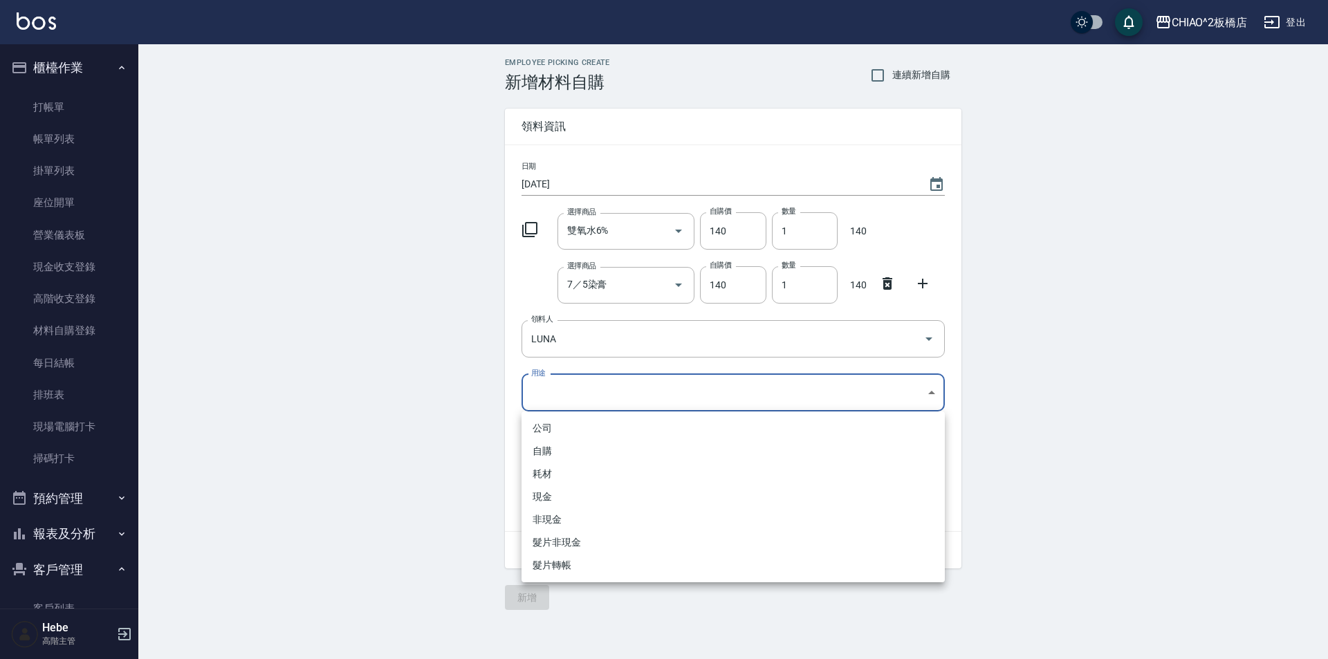
click at [571, 383] on body "CHIAO^2板橋店 登出 櫃檯作業 打帳單 帳單列表 掛單列表 座位開單 營業儀表板 現金收支登錄 高階收支登錄 材料自購登錄 每日結帳 排班表 現場電腦打…" at bounding box center [664, 329] width 1328 height 659
click at [550, 457] on li "自購" at bounding box center [733, 451] width 423 height 23
type input "自購"
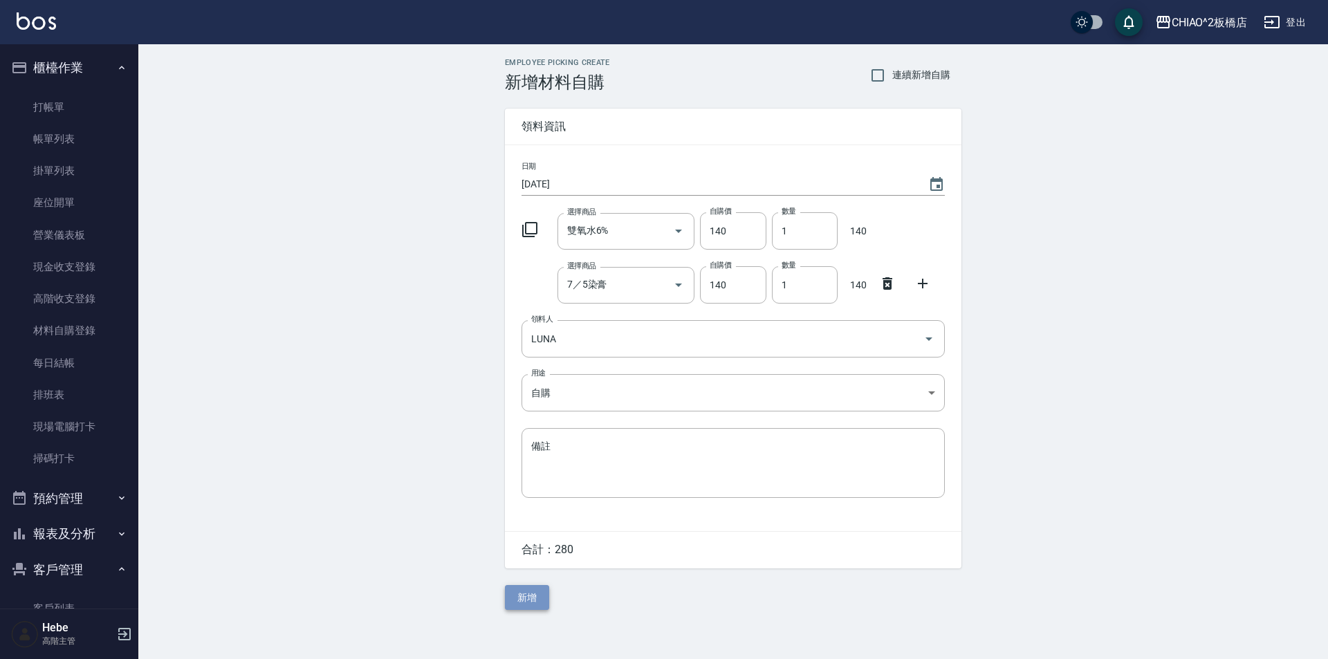
click at [533, 603] on button "新增" at bounding box center [527, 598] width 44 height 26
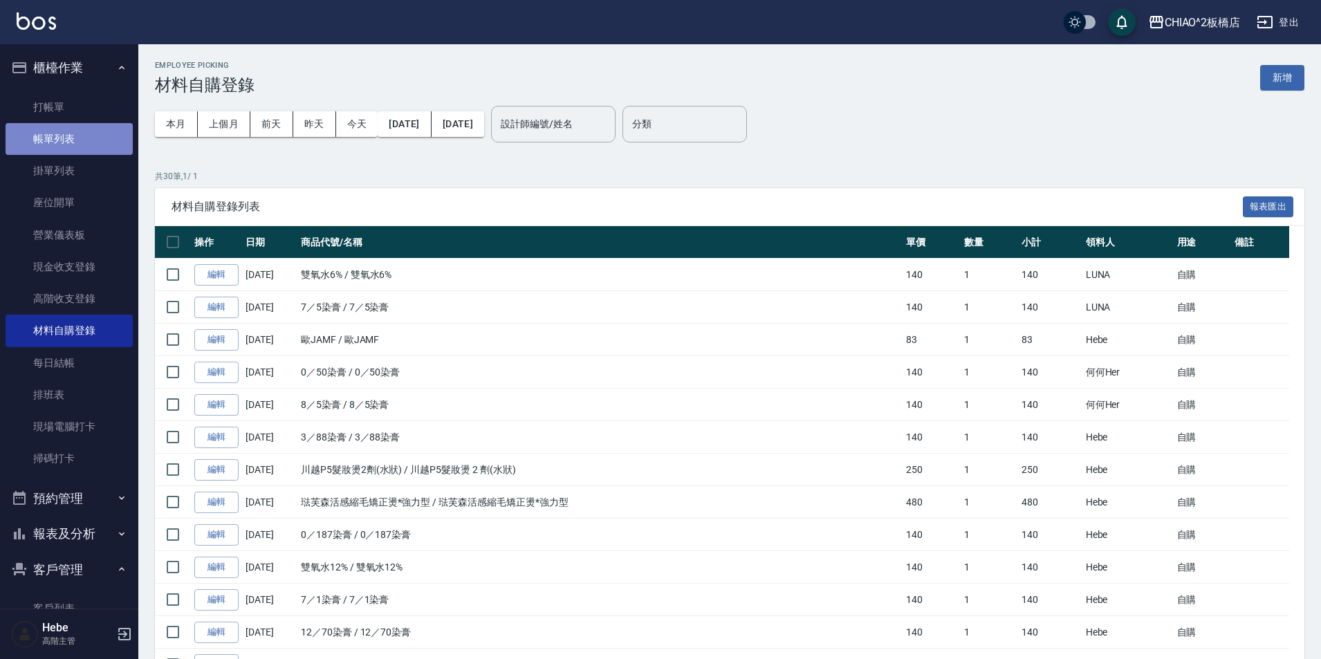
click at [76, 135] on link "帳單列表" at bounding box center [69, 139] width 127 height 32
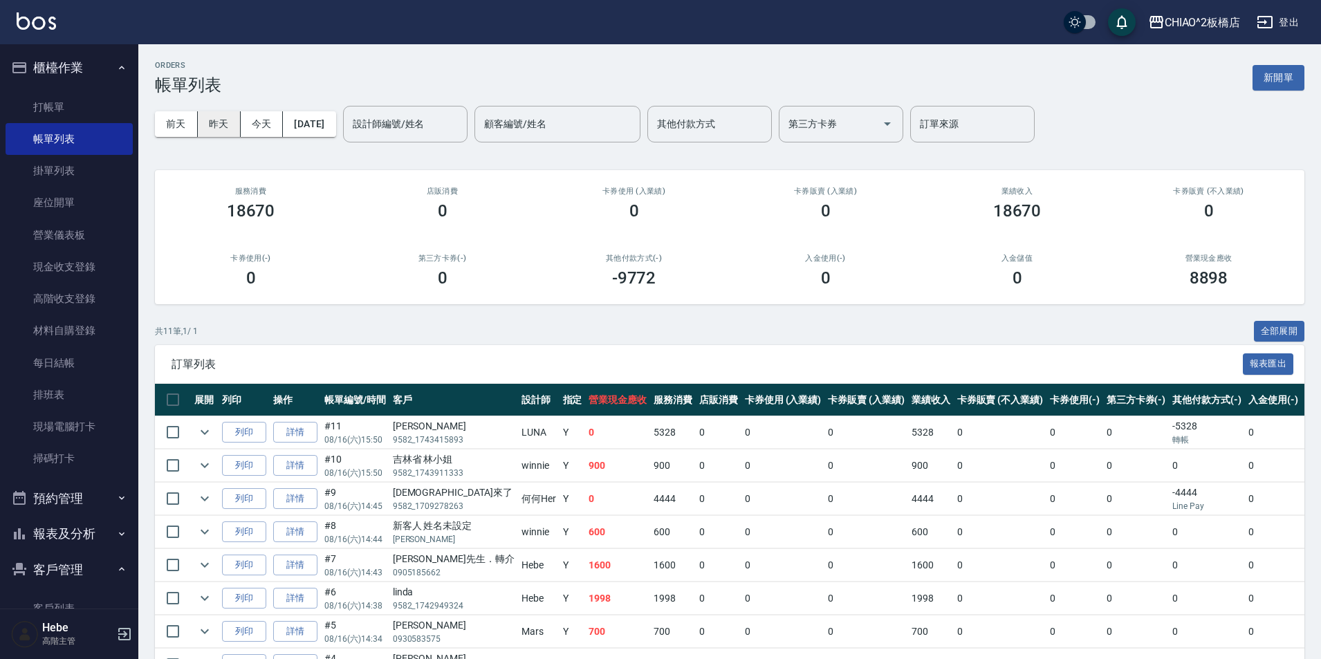
click at [215, 120] on button "昨天" at bounding box center [219, 124] width 43 height 26
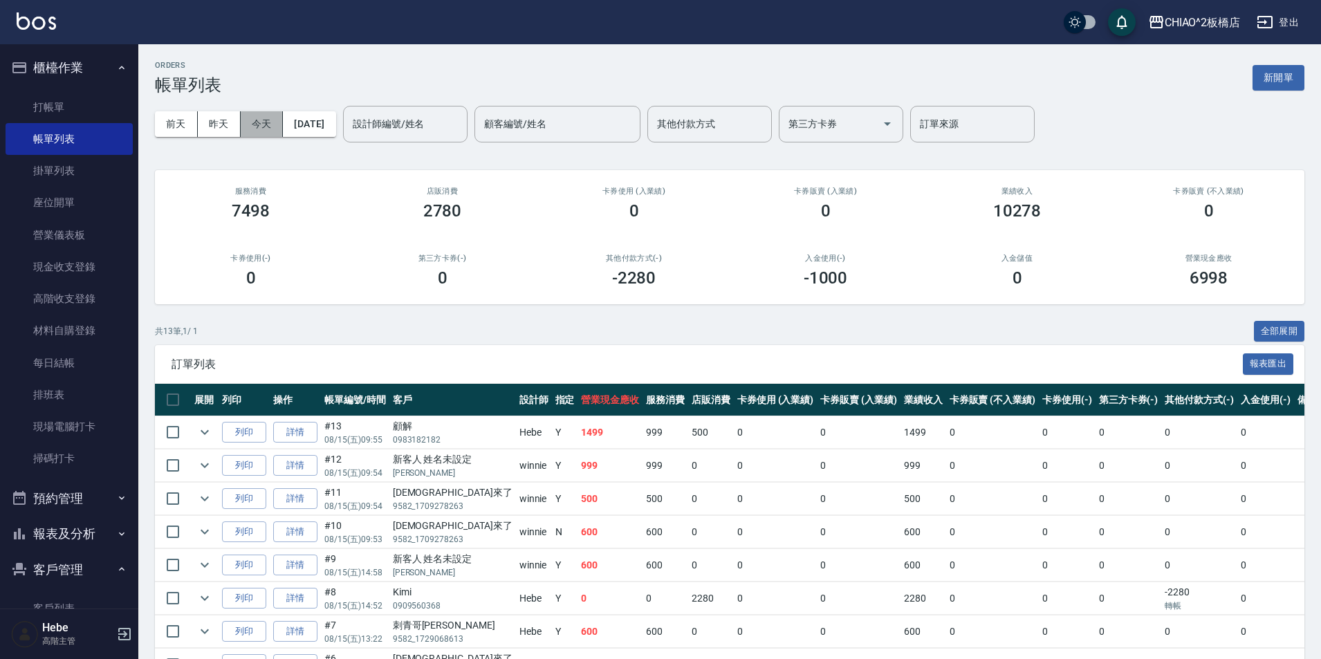
click at [253, 122] on button "今天" at bounding box center [262, 124] width 43 height 26
